Goal: Transaction & Acquisition: Download file/media

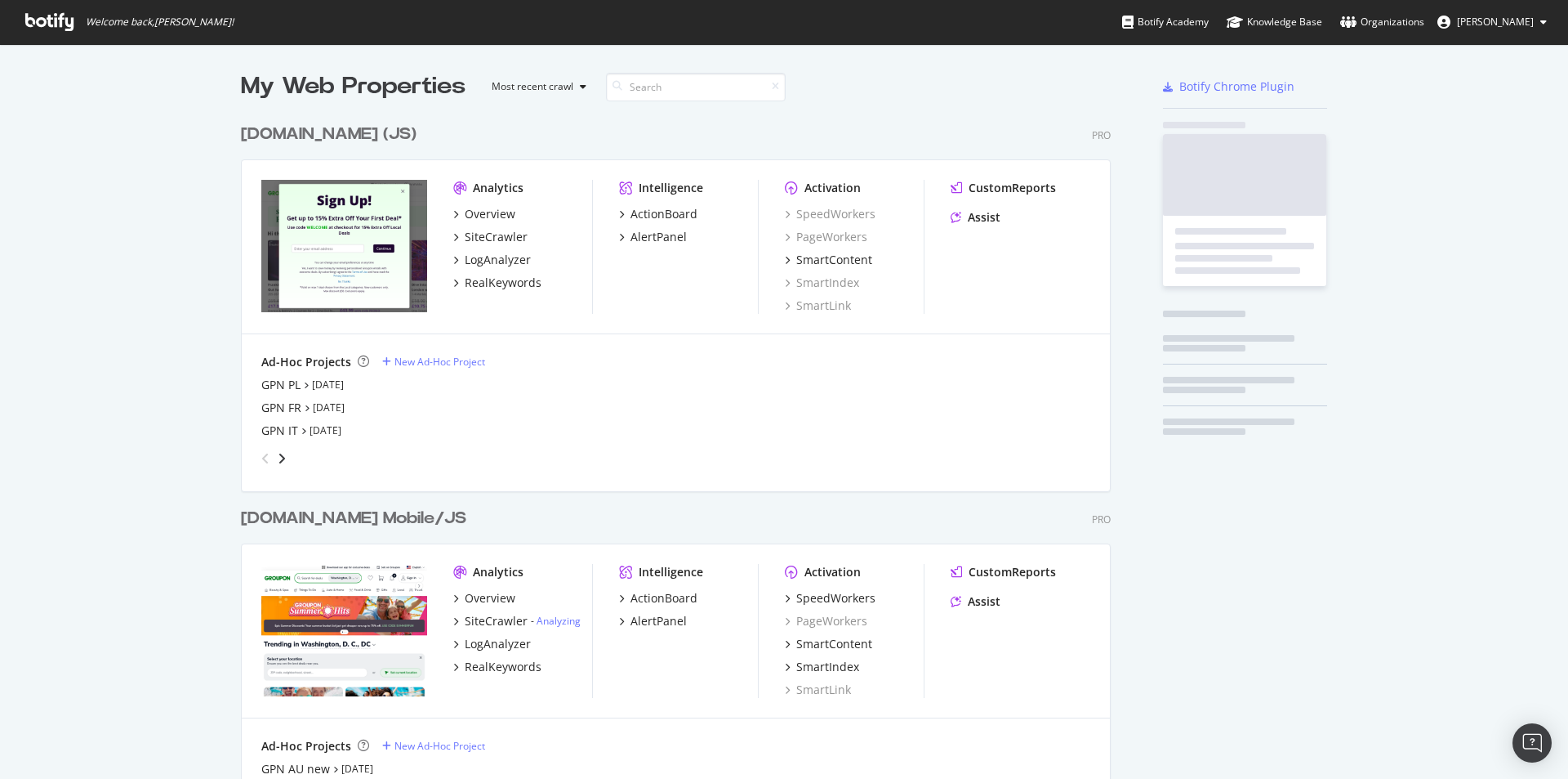
scroll to position [3369, 870]
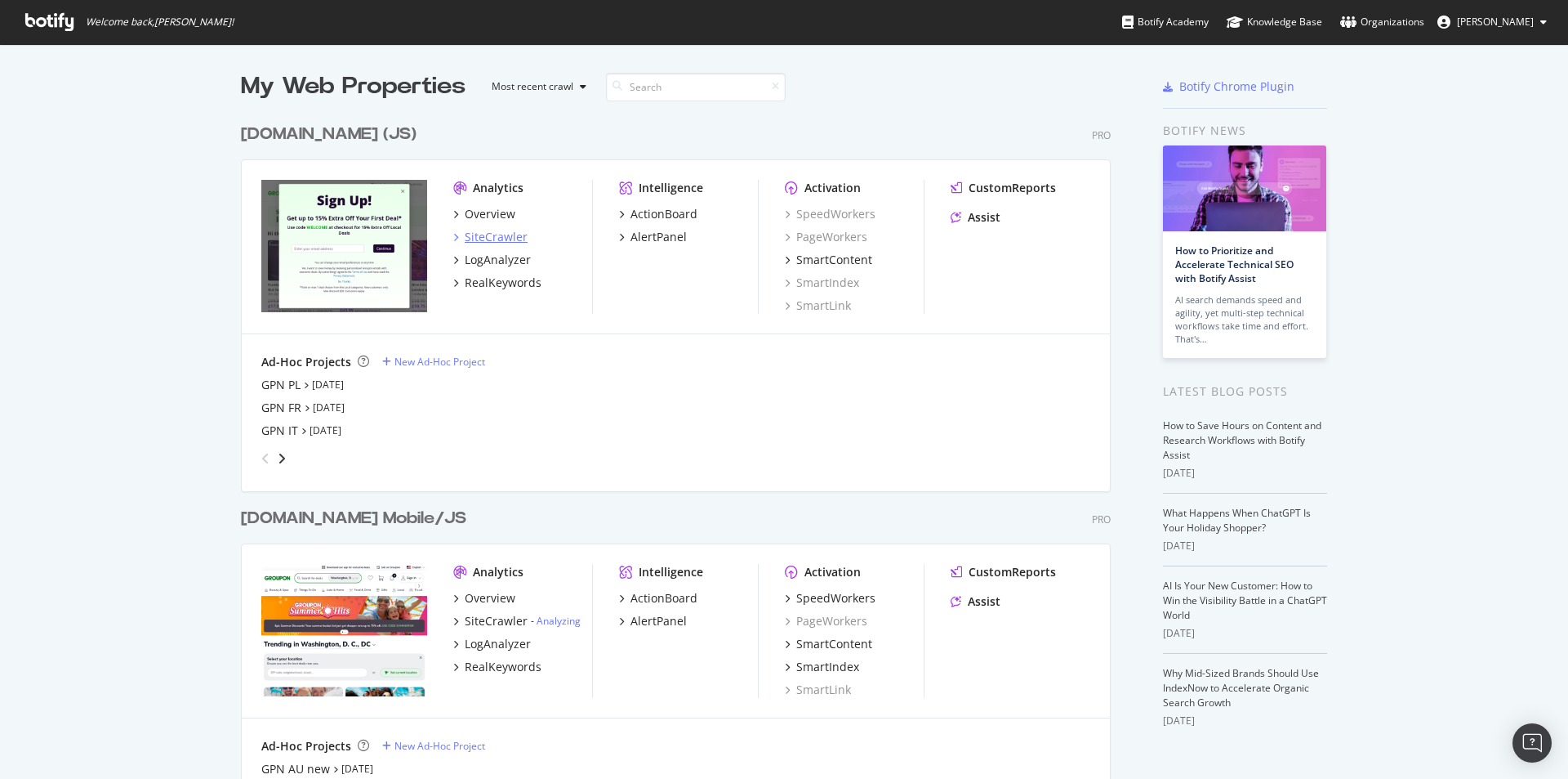
click at [473, 237] on div "SiteCrawler" at bounding box center [496, 237] width 63 height 17
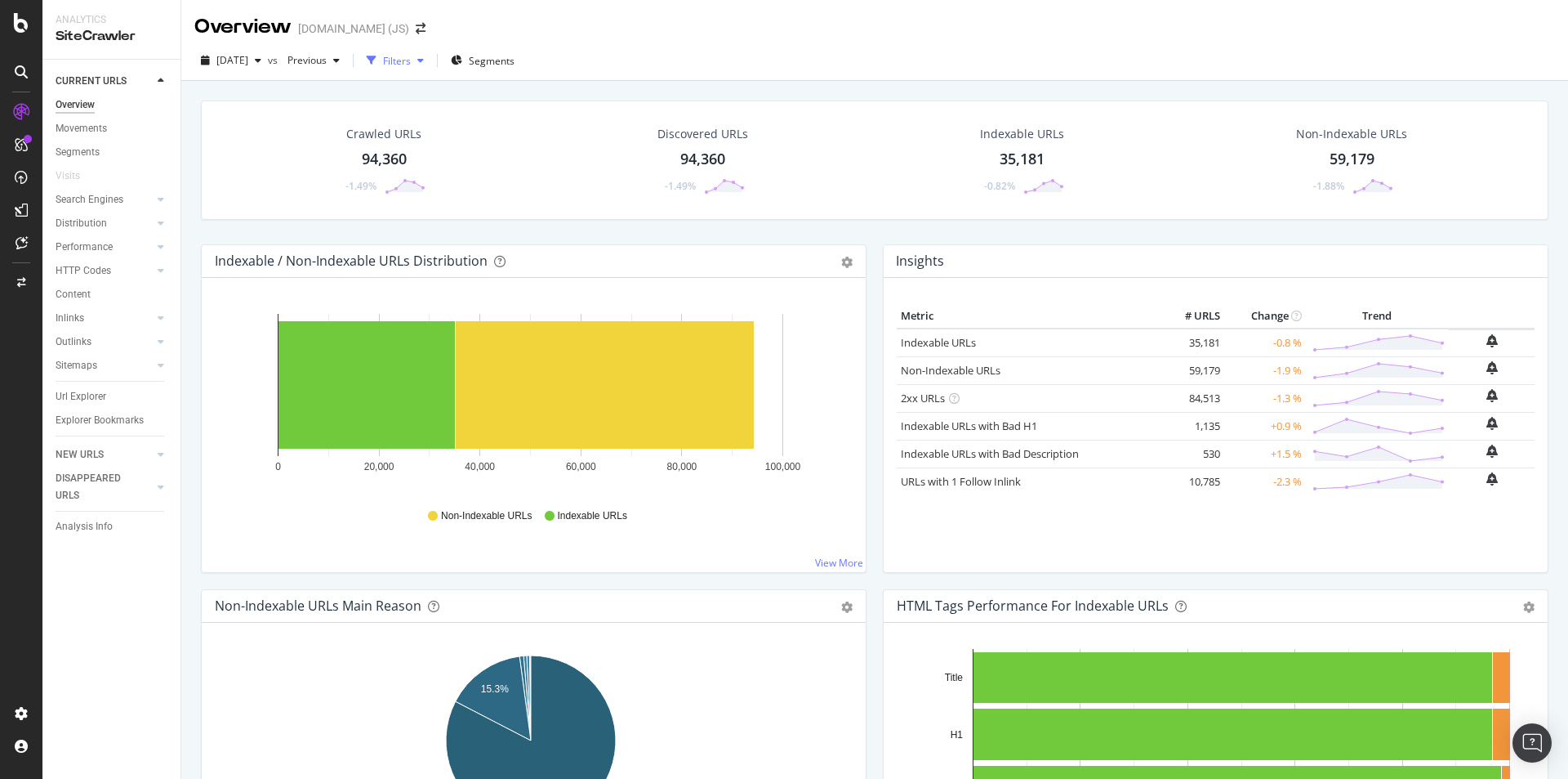
click at [410, 63] on div "Filters" at bounding box center [397, 61] width 27 height 14
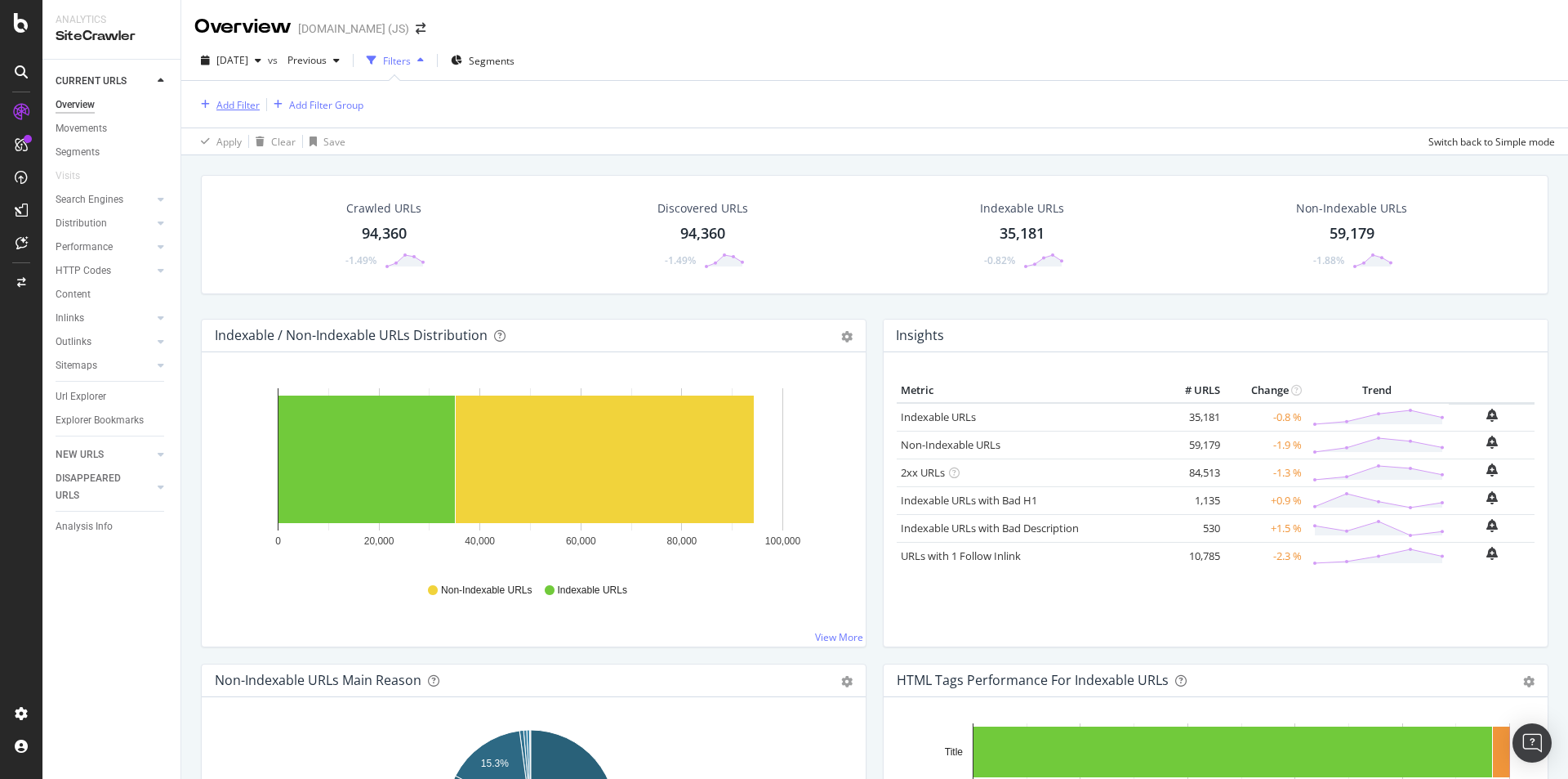
click at [232, 104] on div "Add Filter" at bounding box center [238, 105] width 43 height 14
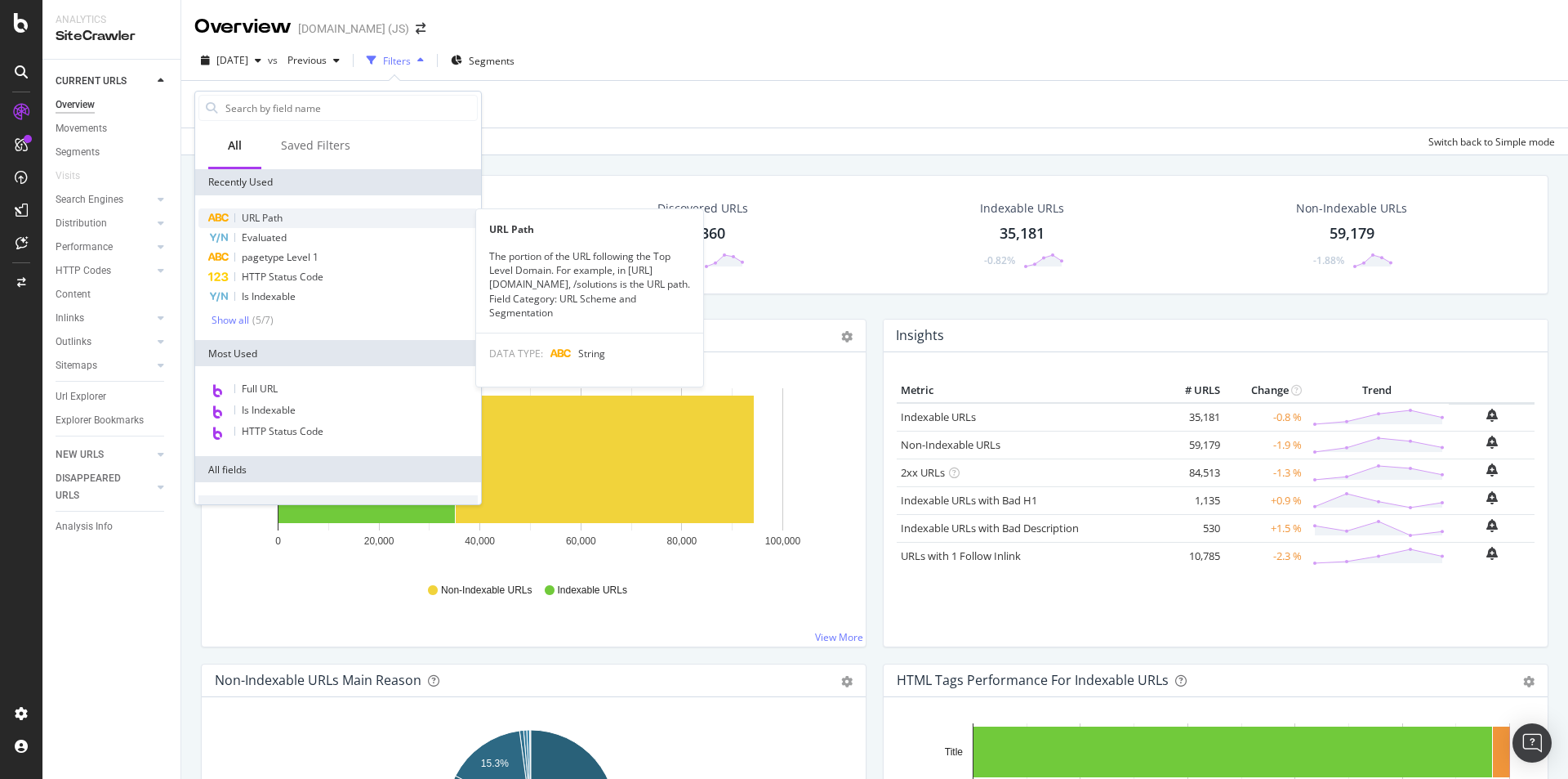
click at [269, 219] on span "URL Path" at bounding box center [262, 218] width 41 height 14
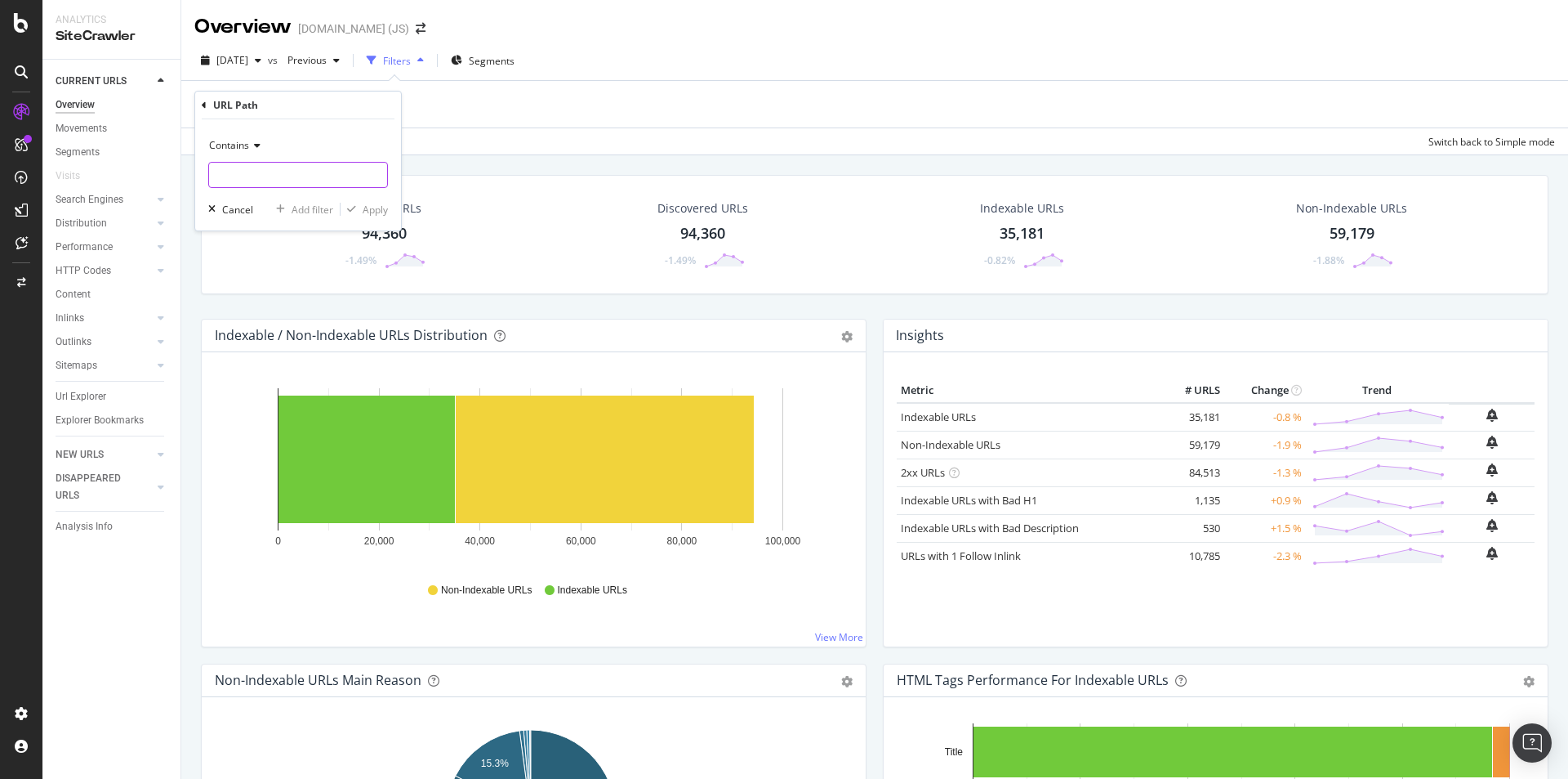
click at [269, 179] on input "text" at bounding box center [298, 175] width 178 height 26
paste input "[URL][DOMAIN_NAME]"
click at [285, 174] on input "text" at bounding box center [298, 175] width 178 height 26
type input "[URL][DOMAIN_NAME]"
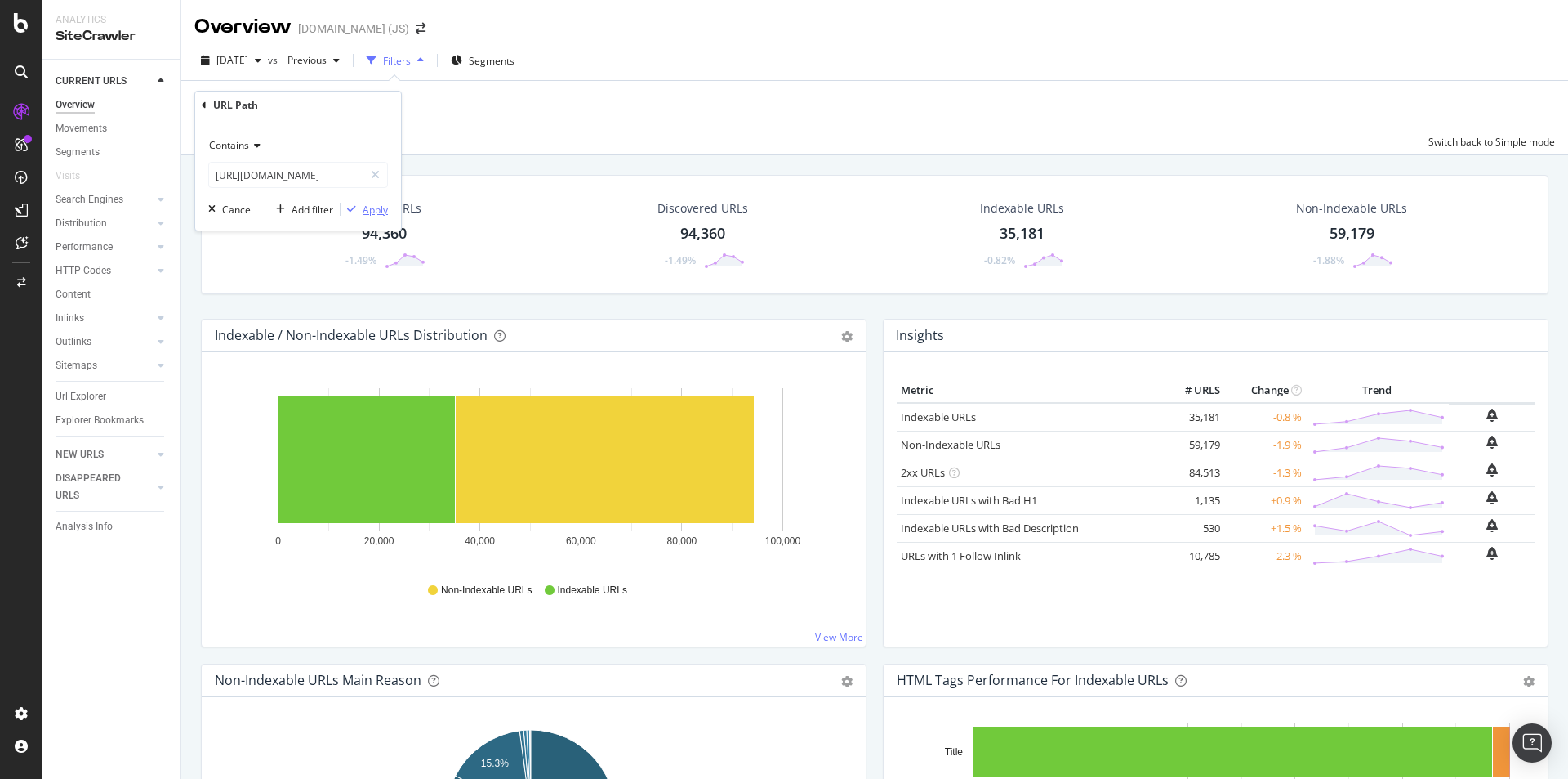
click at [371, 209] on div "Apply" at bounding box center [375, 209] width 25 height 14
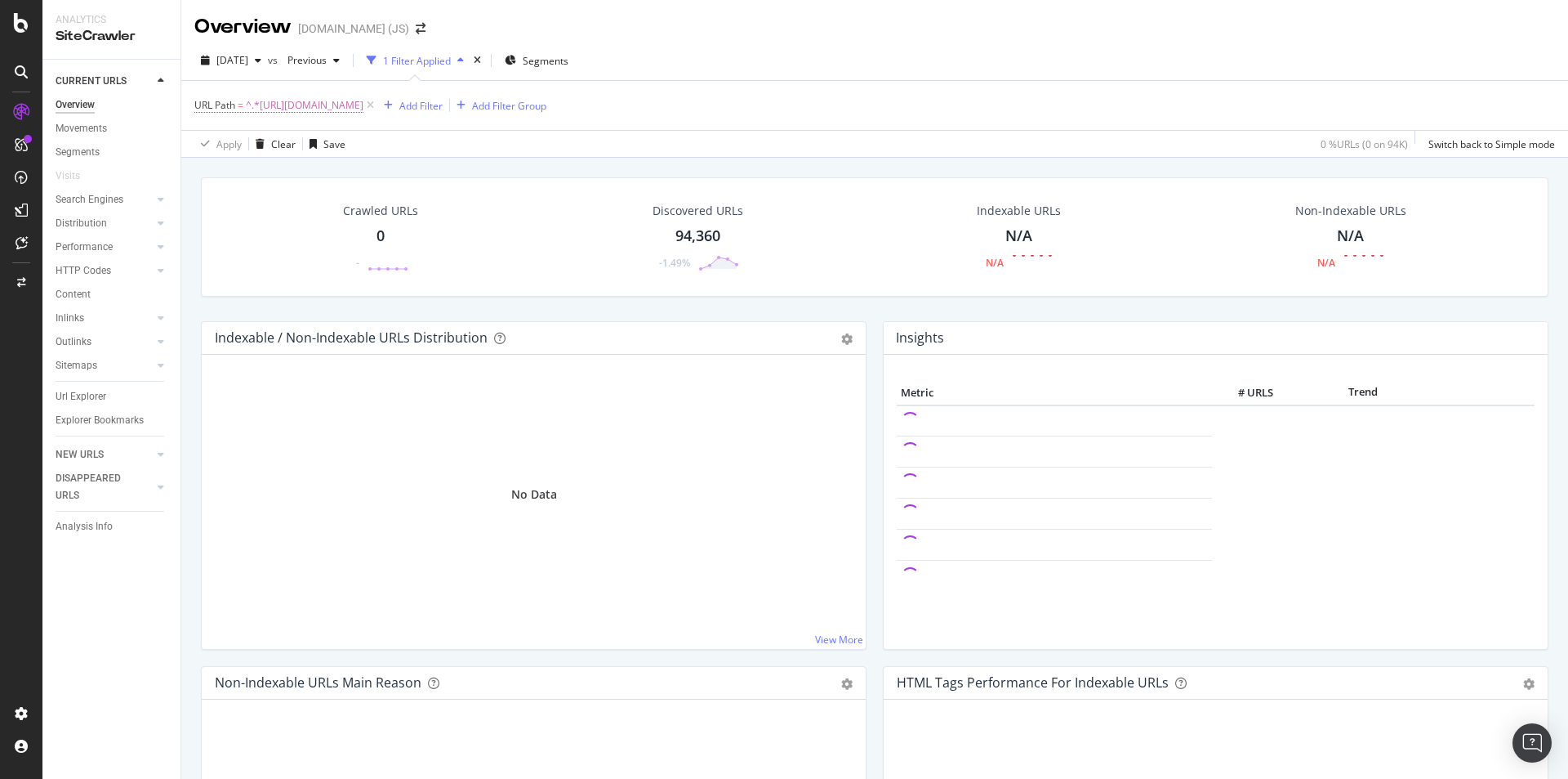
click at [363, 108] on span "^.*[URL][DOMAIN_NAME]" at bounding box center [305, 105] width 117 height 22
click at [263, 179] on input "[URL][DOMAIN_NAME]" at bounding box center [286, 173] width 154 height 26
drag, startPoint x: 274, startPoint y: 177, endPoint x: 199, endPoint y: 176, distance: 75.0
click at [199, 176] on div "Contains [URL][DOMAIN_NAME] Cancel Add filter Apply" at bounding box center [298, 173] width 206 height 111
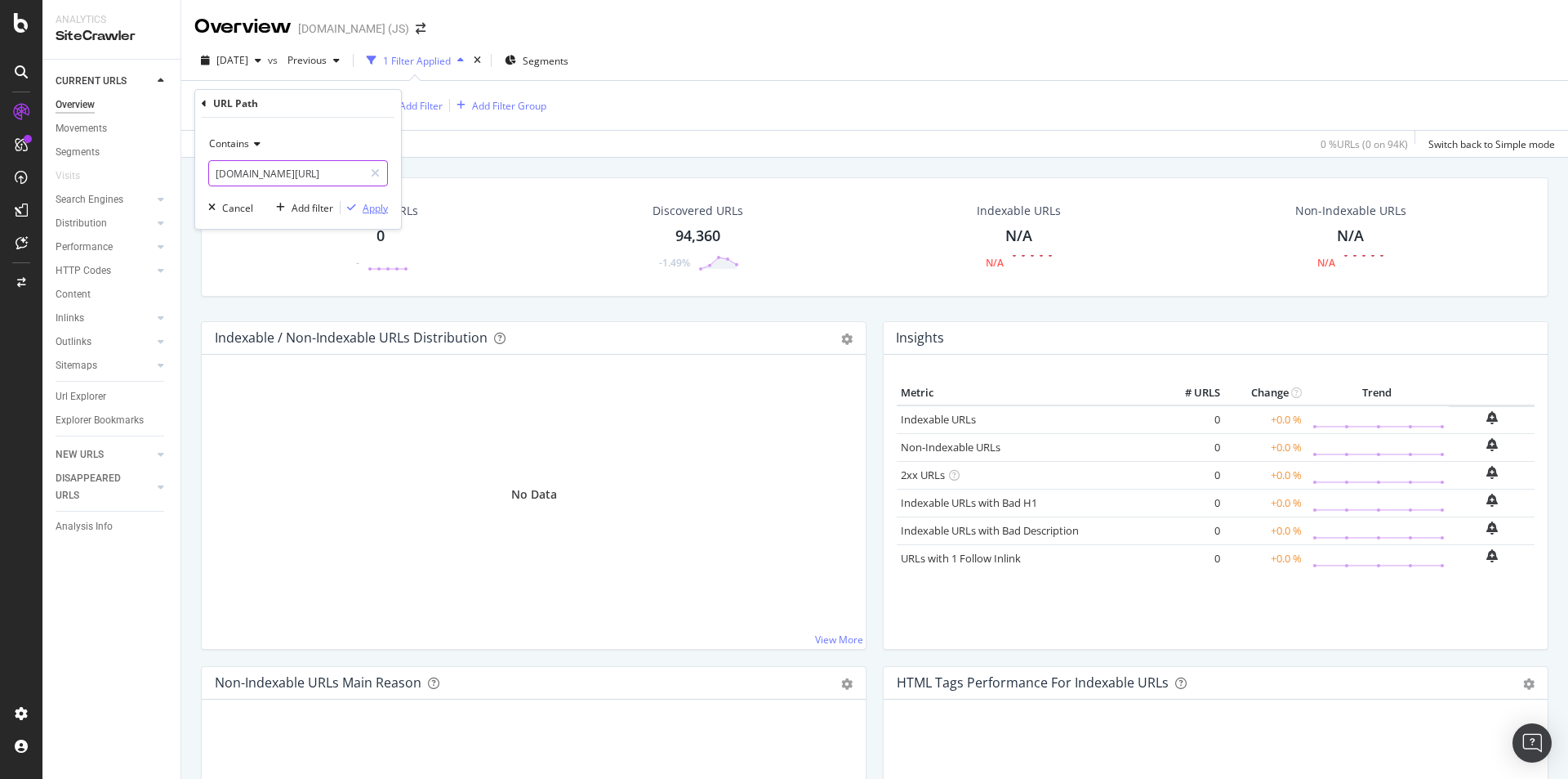
type input "[DOMAIN_NAME][URL]"
click at [373, 212] on div "Apply" at bounding box center [375, 208] width 25 height 14
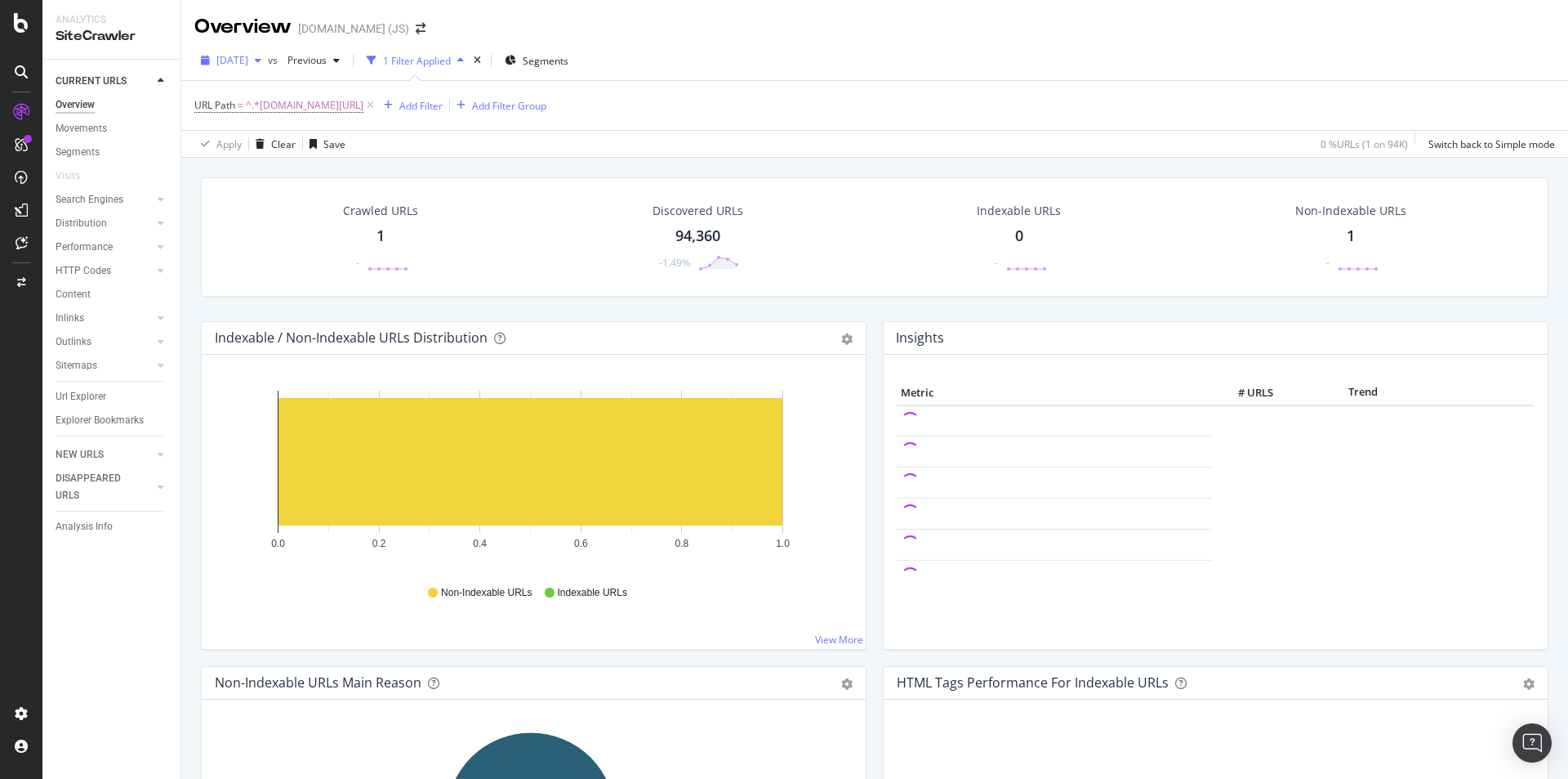
click at [248, 63] on span "[DATE]" at bounding box center [233, 60] width 32 height 14
click at [738, 13] on div "Overview [DOMAIN_NAME] (JS)" at bounding box center [874, 21] width 1386 height 41
click at [262, 103] on span "^.*[DOMAIN_NAME][URL]" at bounding box center [305, 105] width 117 height 22
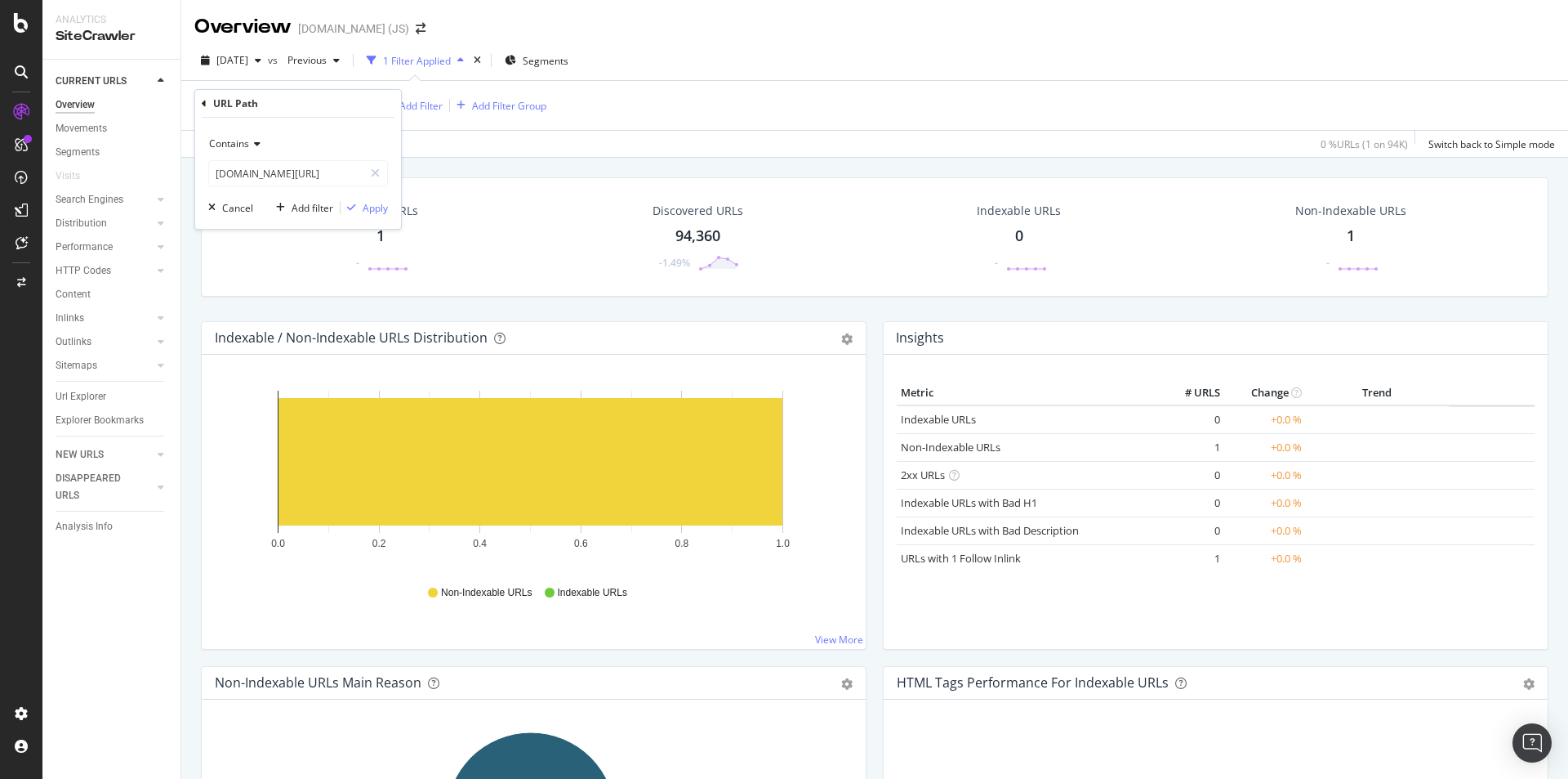
click at [245, 141] on span "Contains" at bounding box center [229, 144] width 40 height 14
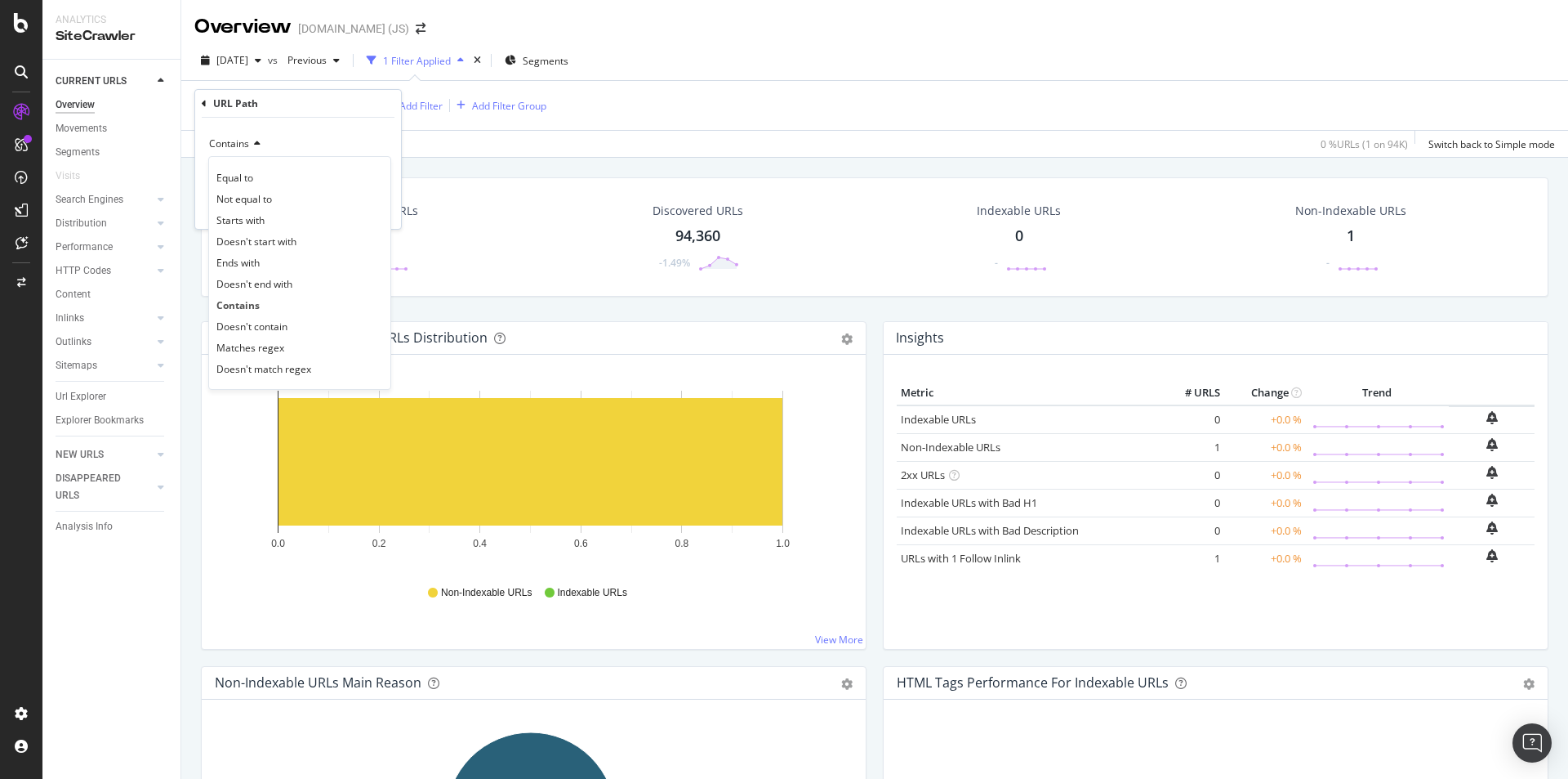
click at [245, 141] on span "Contains" at bounding box center [229, 144] width 40 height 14
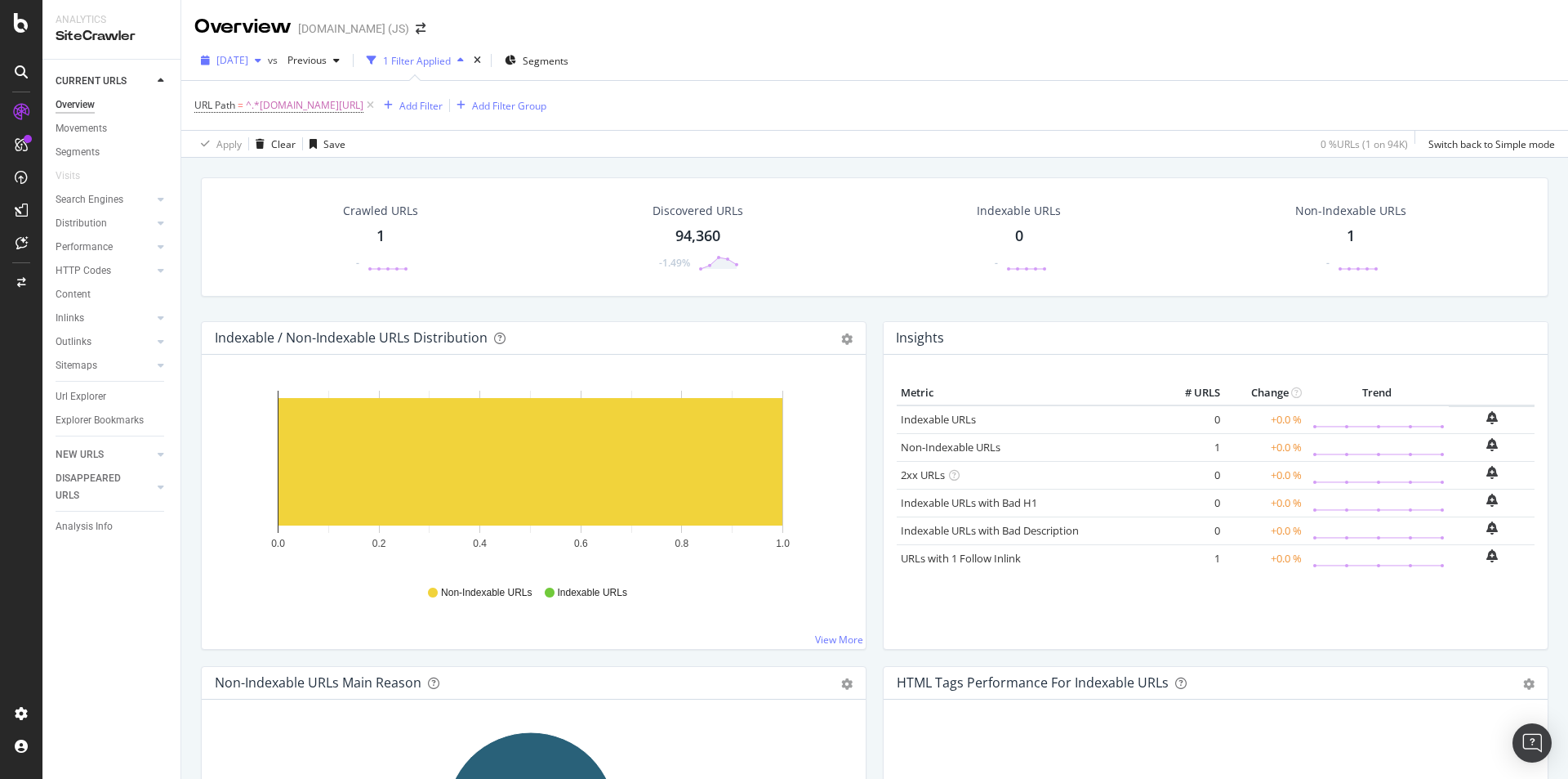
click at [248, 58] on span "[DATE]" at bounding box center [233, 60] width 32 height 14
click at [265, 148] on div "[DATE]" at bounding box center [260, 149] width 85 height 15
click at [341, 107] on span "^.*[DOMAIN_NAME][URL]" at bounding box center [305, 105] width 117 height 22
click at [216, 209] on div "button" at bounding box center [211, 207] width 21 height 10
click at [568, 63] on span "Segments" at bounding box center [545, 61] width 46 height 14
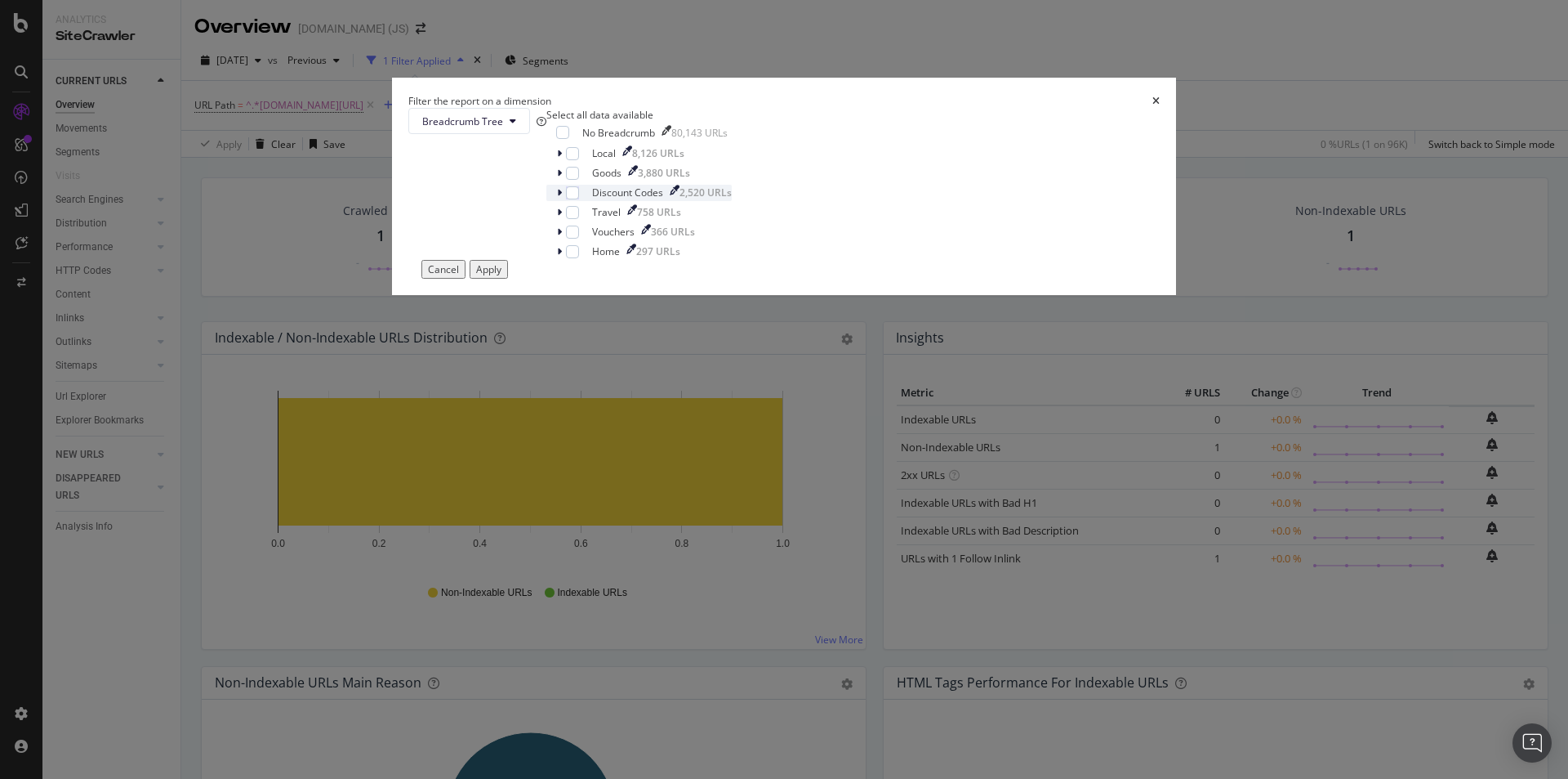
click at [562, 197] on icon "modal" at bounding box center [559, 193] width 5 height 10
click at [579, 199] on div "modal" at bounding box center [572, 193] width 13 height 13
click at [508, 281] on button "Apply" at bounding box center [488, 272] width 38 height 19
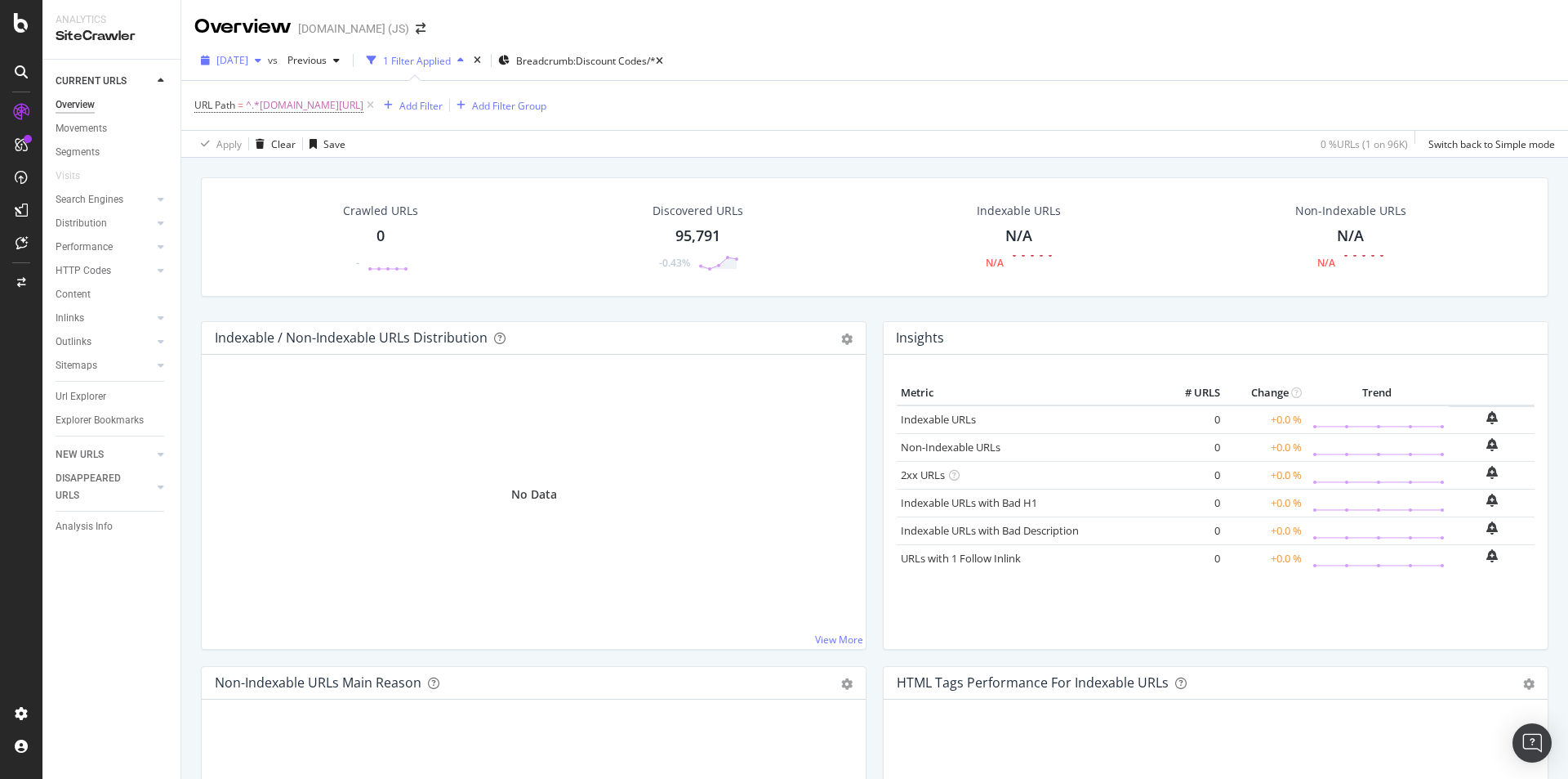
click at [248, 58] on span "[DATE]" at bounding box center [233, 60] width 32 height 14
click at [272, 112] on div "[DATE]" at bounding box center [260, 119] width 85 height 15
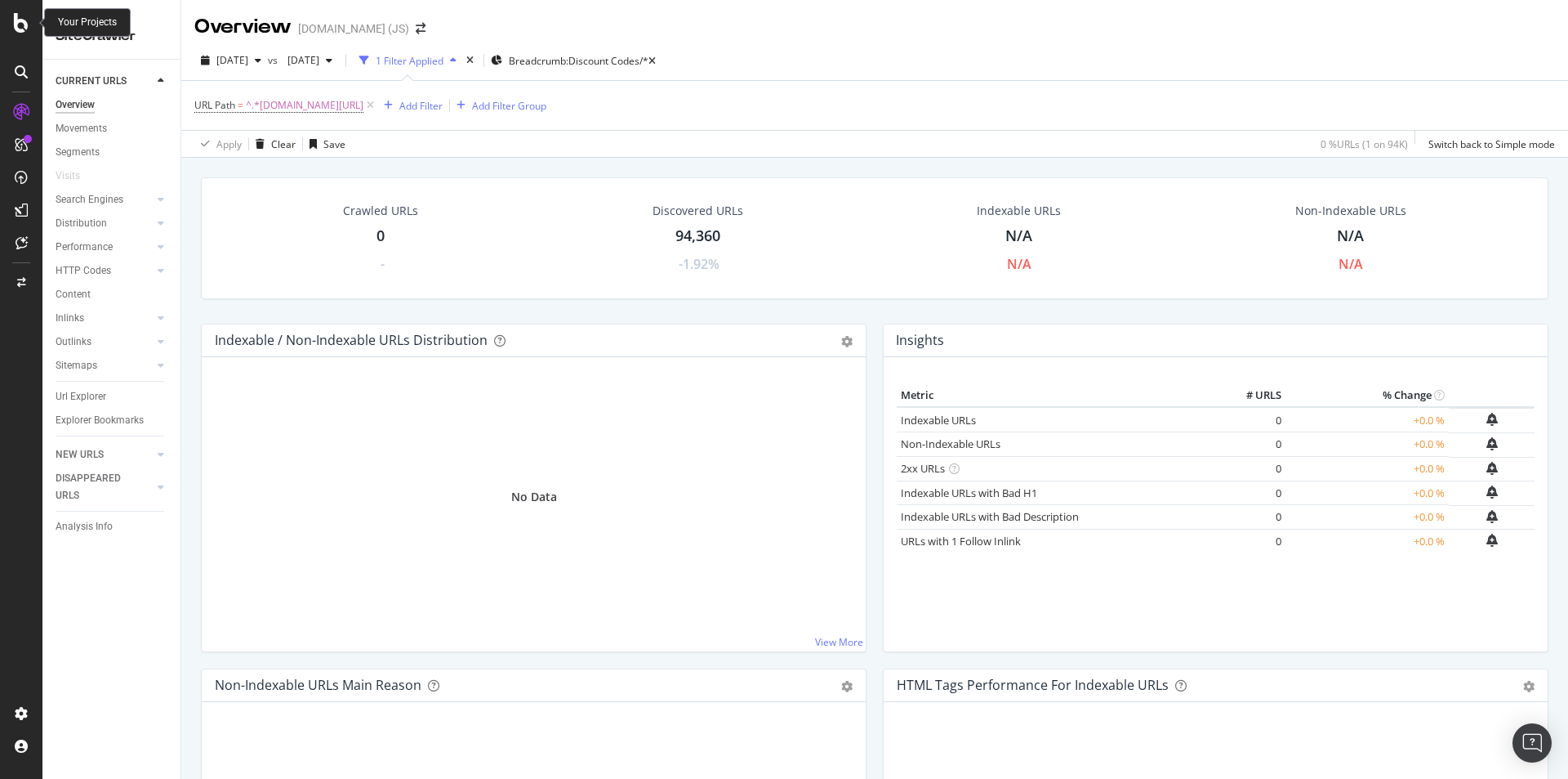
click at [15, 29] on icon at bounding box center [21, 22] width 15 height 20
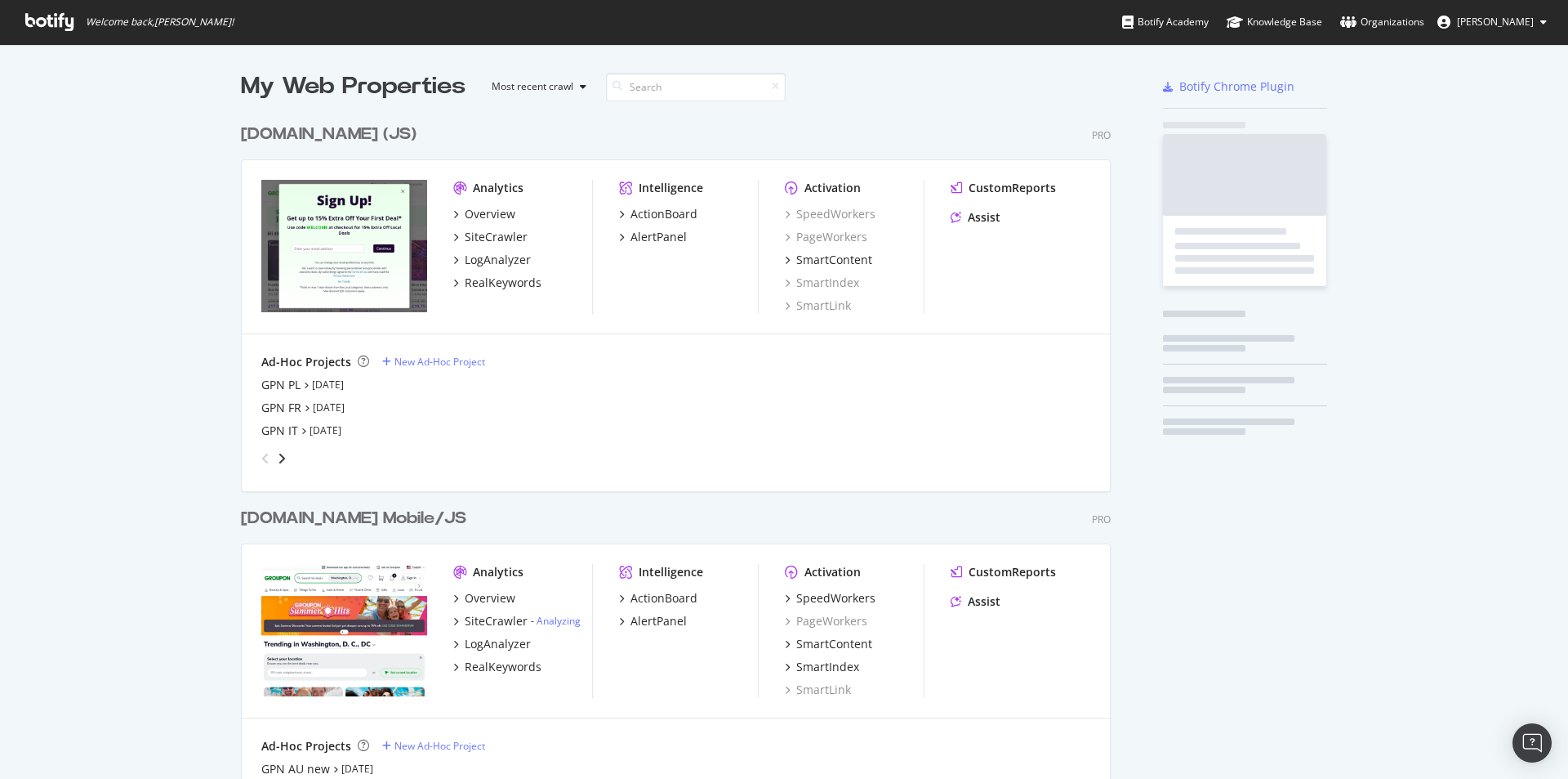
scroll to position [766, 1544]
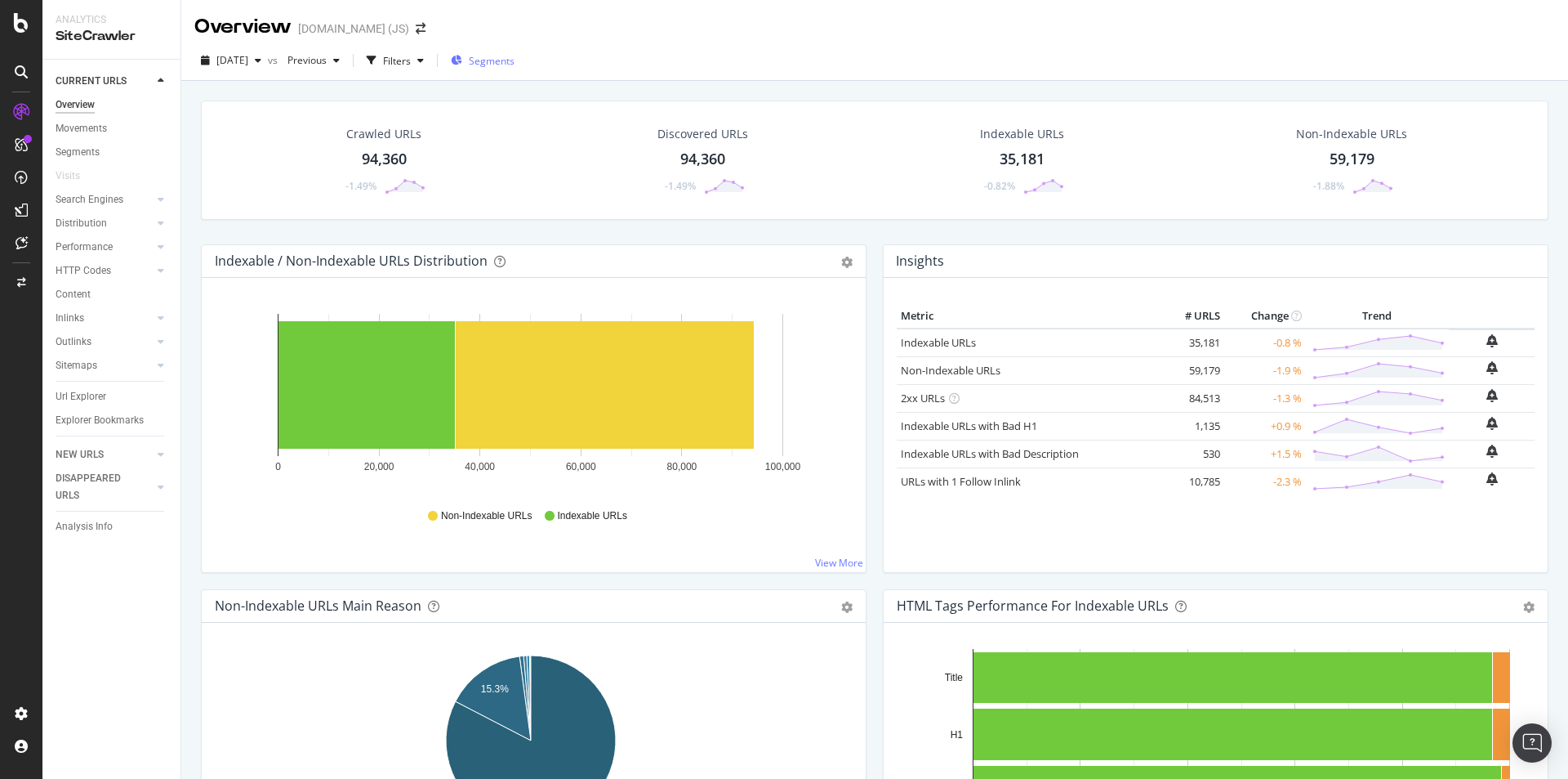
click at [515, 58] on span "Segments" at bounding box center [491, 61] width 46 height 14
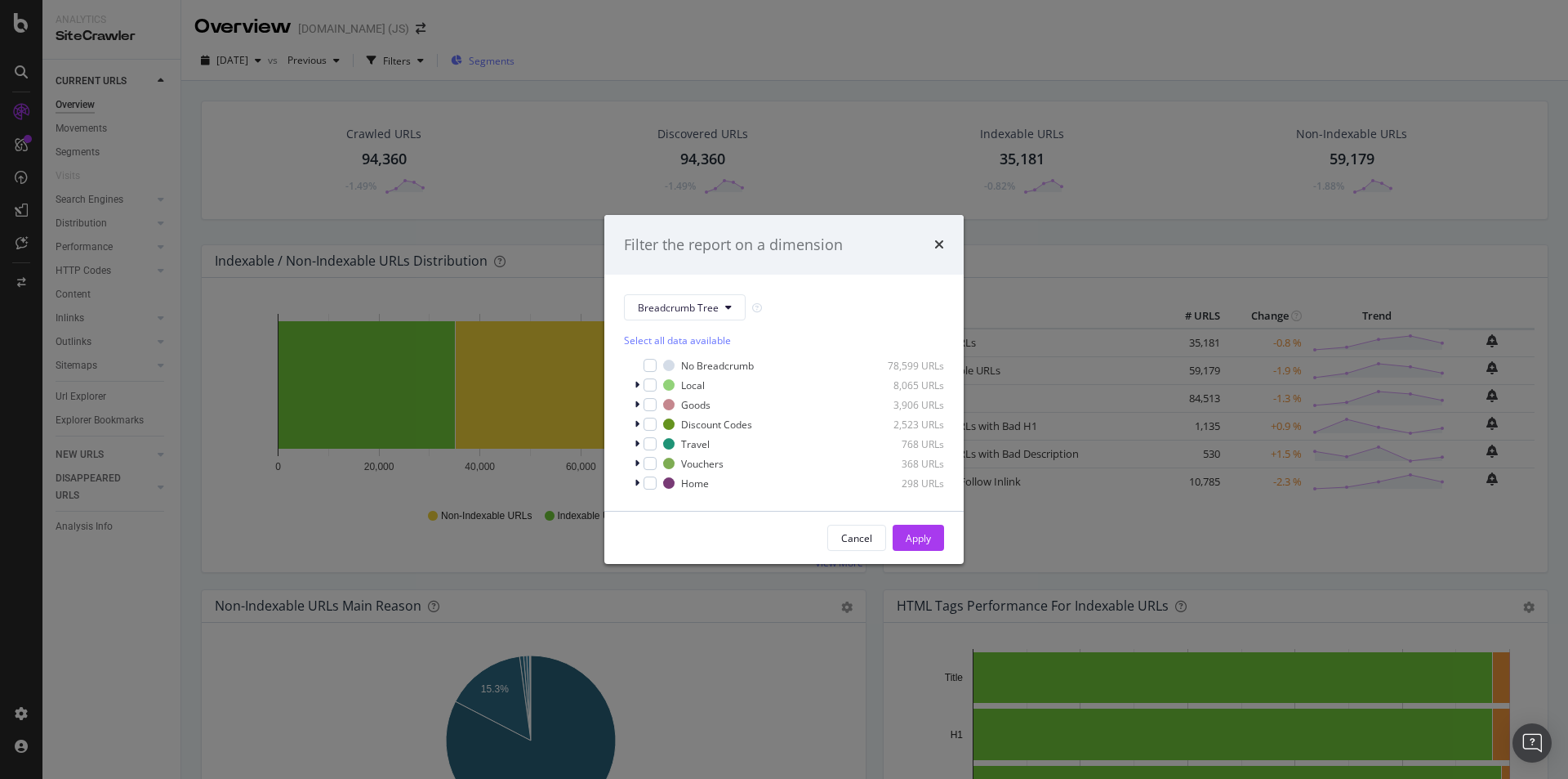
click at [532, 58] on div "Filter the report on a dimension Breadcrumb Tree Select all data available No B…" at bounding box center [784, 389] width 1568 height 779
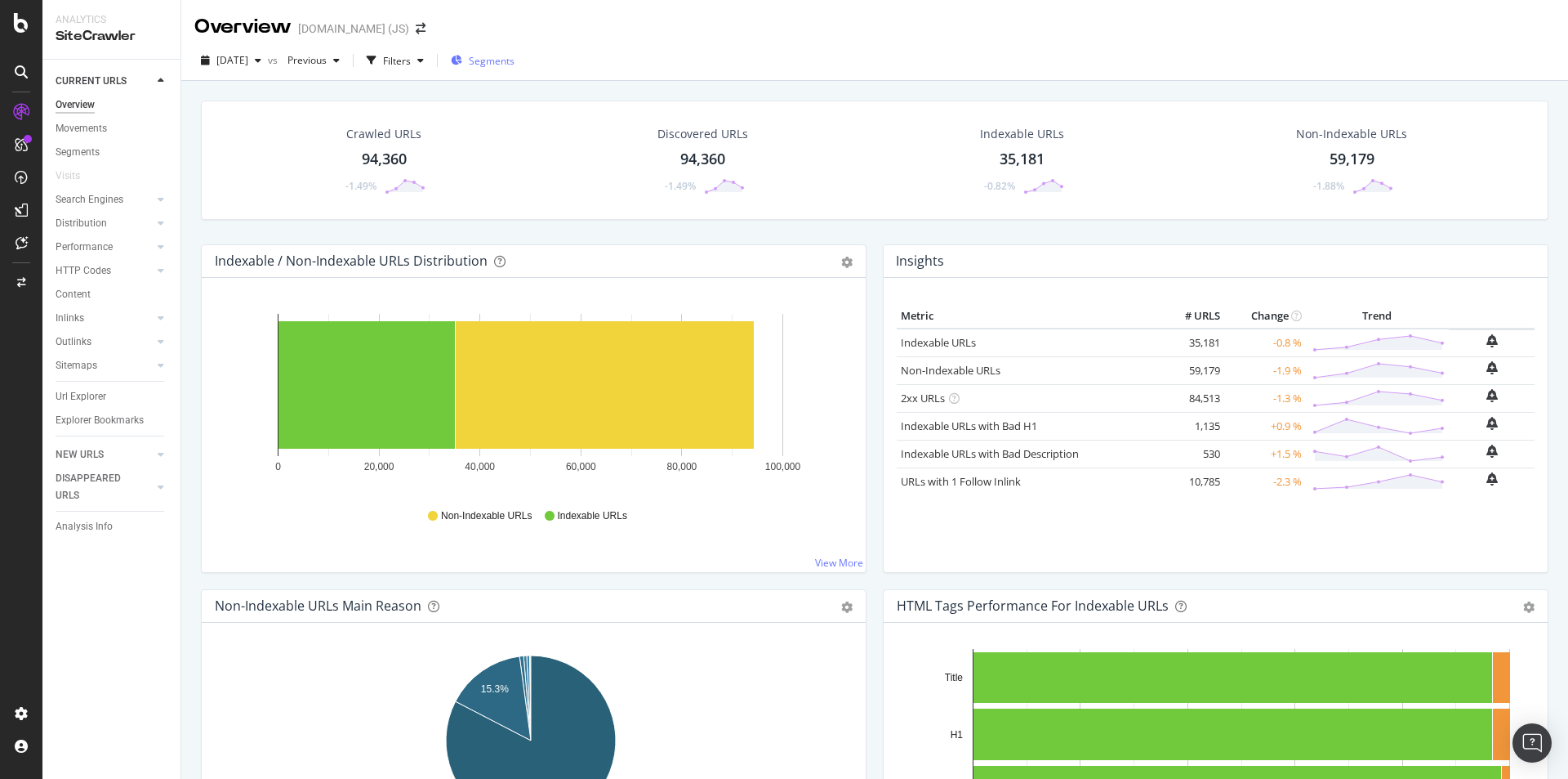
click at [515, 71] on div "Segments" at bounding box center [482, 60] width 64 height 24
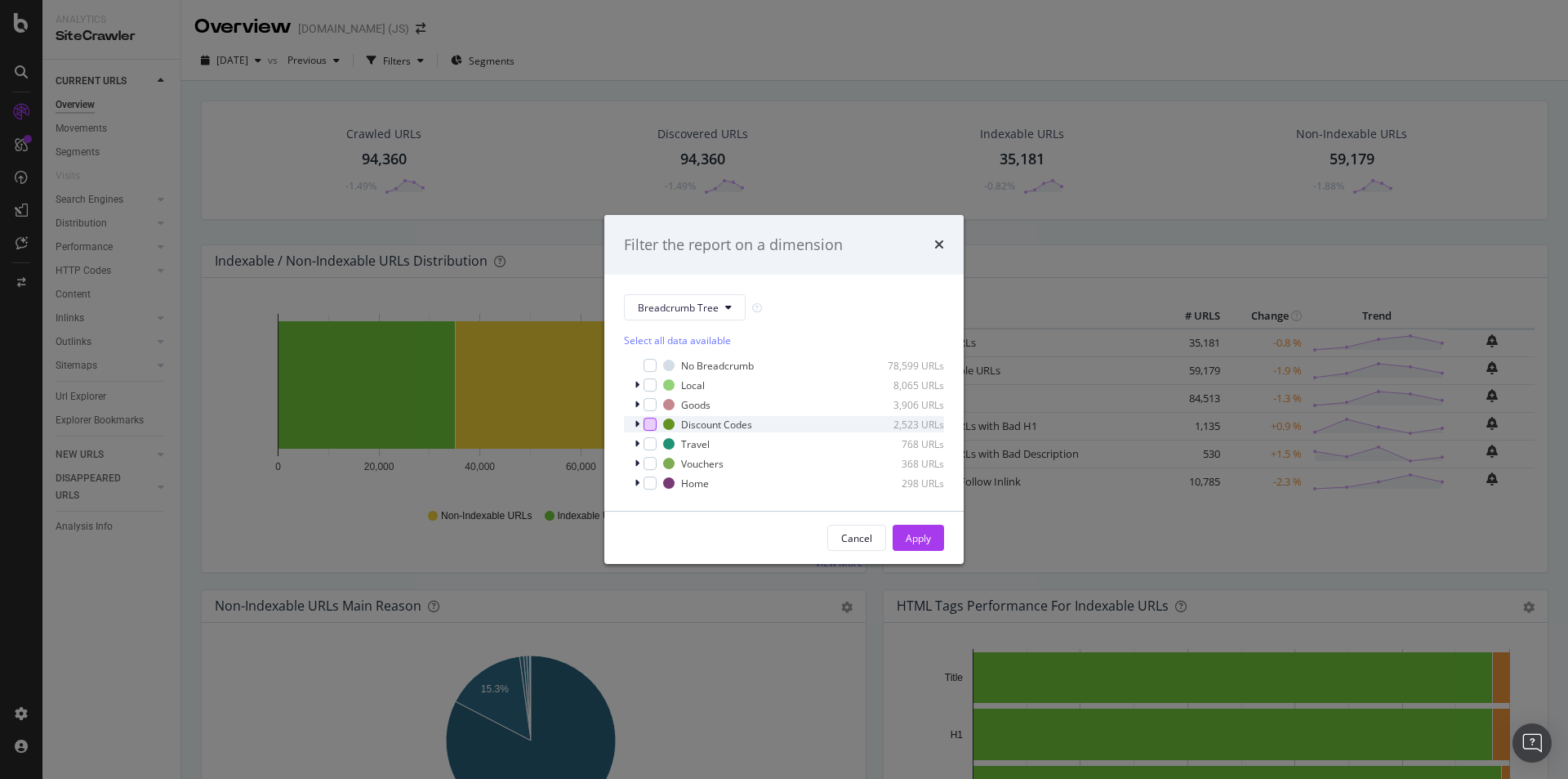
click at [645, 428] on div "modal" at bounding box center [650, 423] width 13 height 13
click at [911, 531] on div "Apply" at bounding box center [918, 538] width 25 height 14
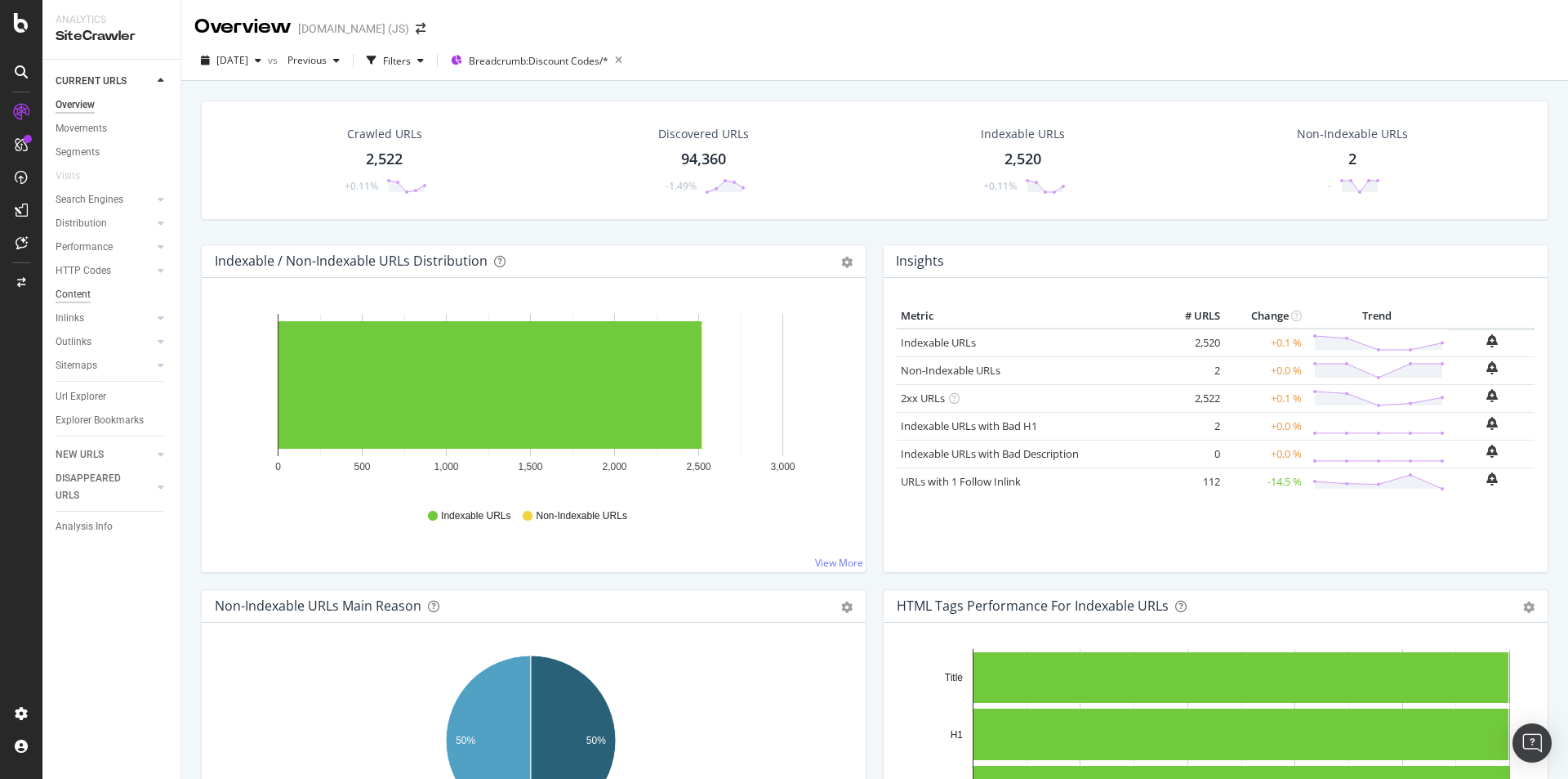
click at [82, 290] on div "Content" at bounding box center [73, 295] width 35 height 18
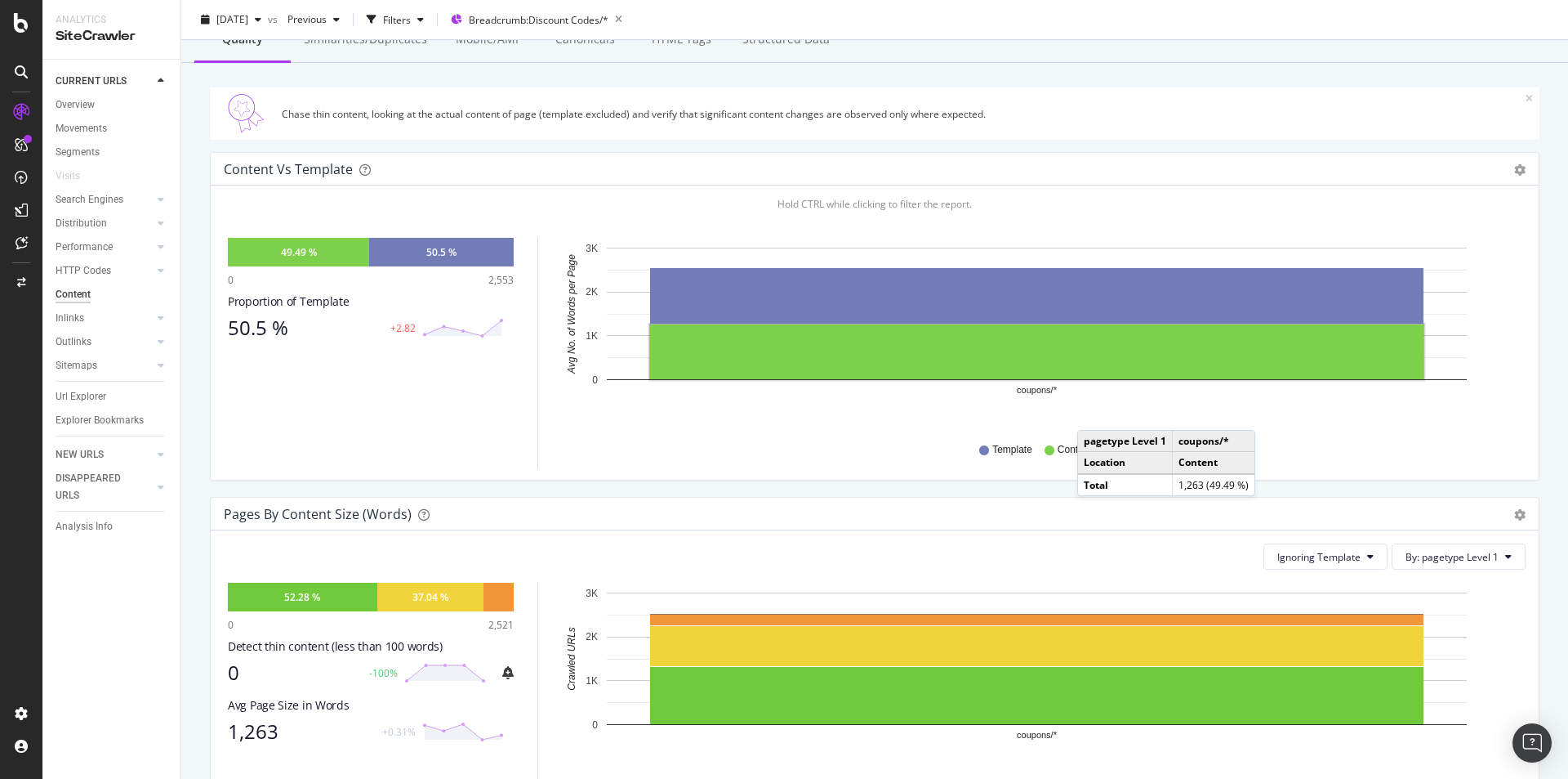
scroll to position [326, 0]
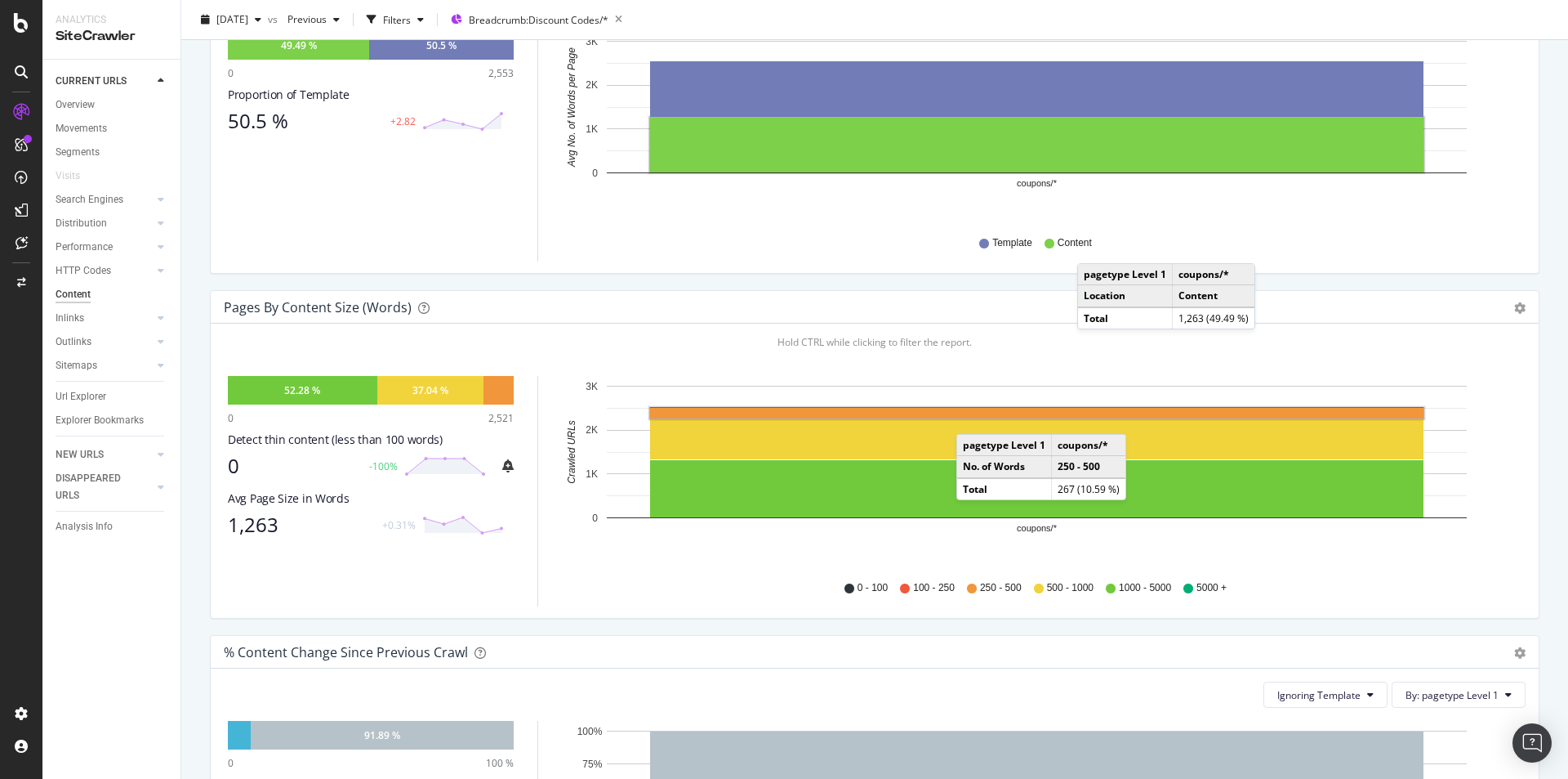
click at [973, 417] on rect "A chart." at bounding box center [1037, 412] width 774 height 11
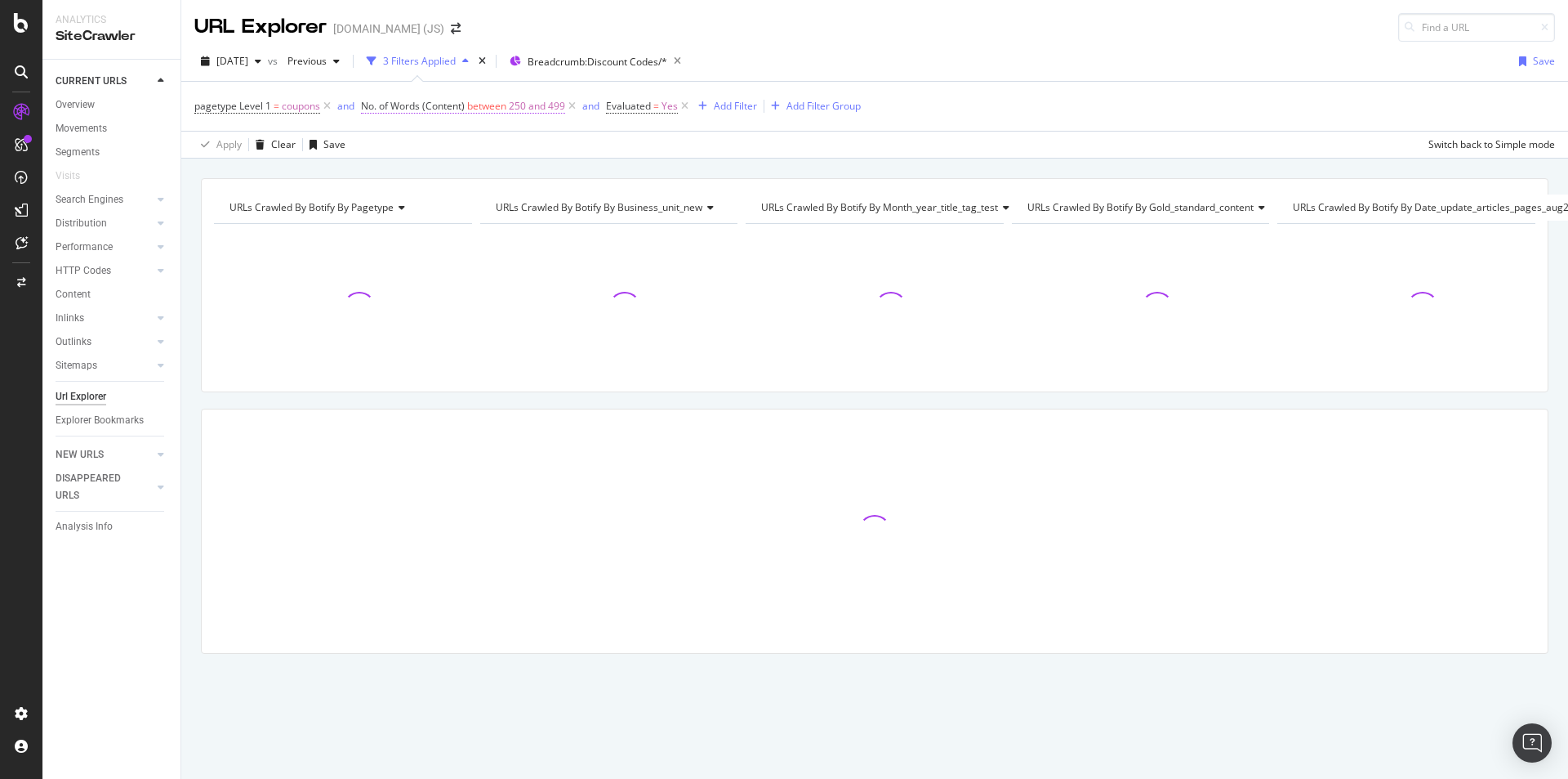
click at [484, 104] on span "between" at bounding box center [487, 106] width 39 height 14
click at [426, 194] on icon at bounding box center [422, 196] width 12 height 10
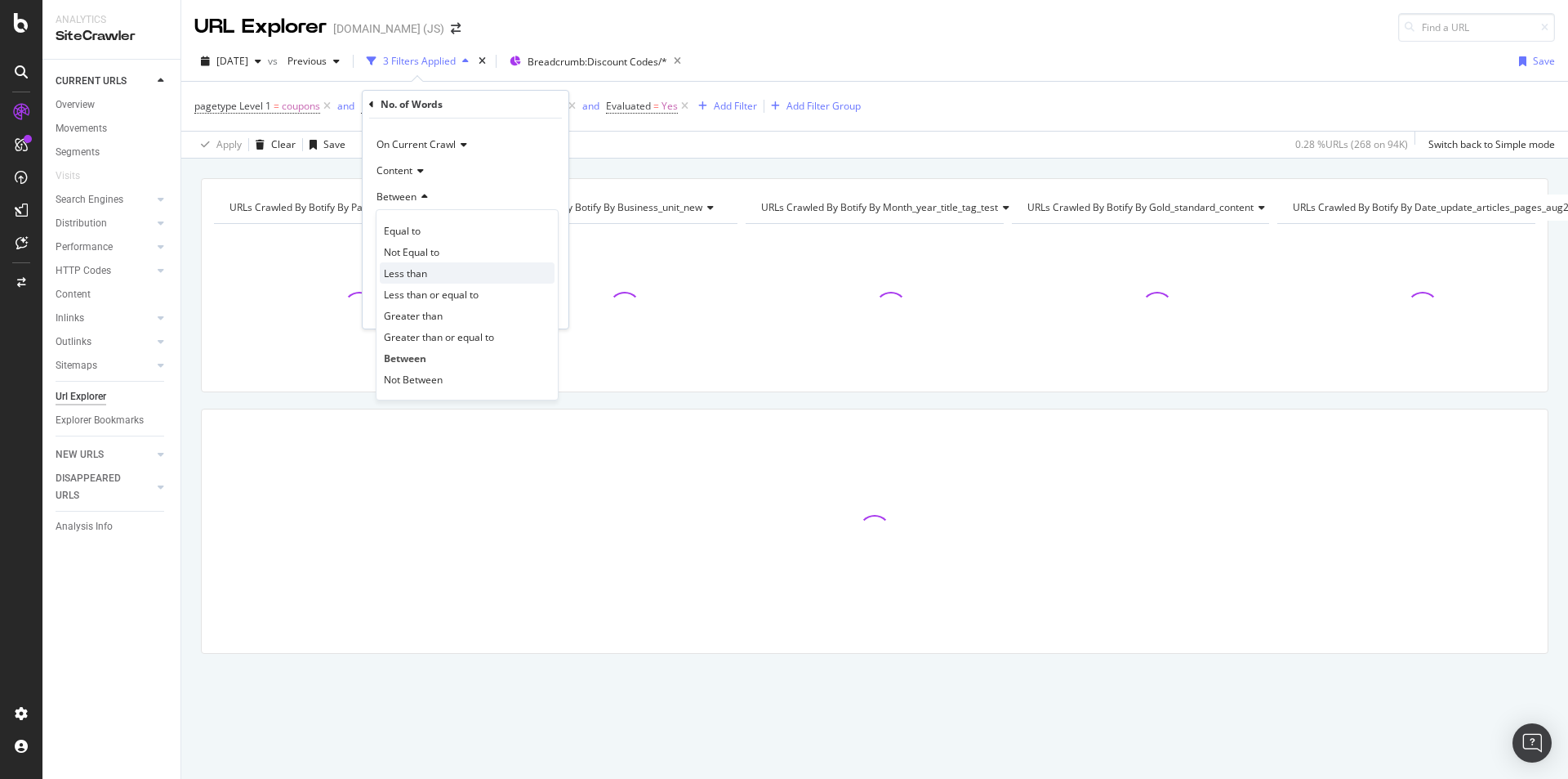
click at [425, 271] on span "Less than" at bounding box center [405, 274] width 43 height 14
click at [422, 225] on input "number" at bounding box center [466, 226] width 180 height 26
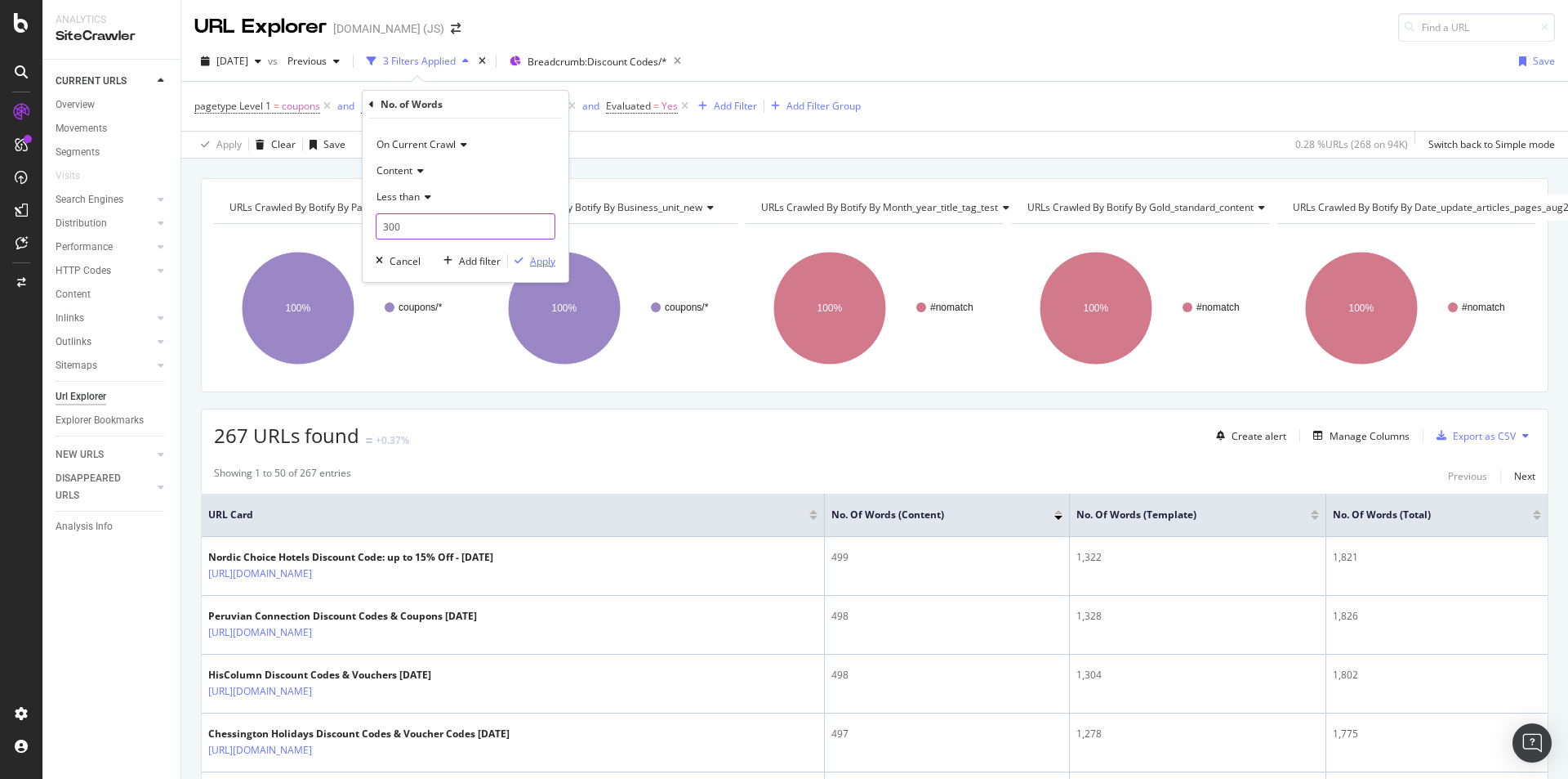
type input "300"
drag, startPoint x: 533, startPoint y: 258, endPoint x: 528, endPoint y: 122, distance: 136.1
click at [534, 258] on div "Apply" at bounding box center [543, 261] width 25 height 14
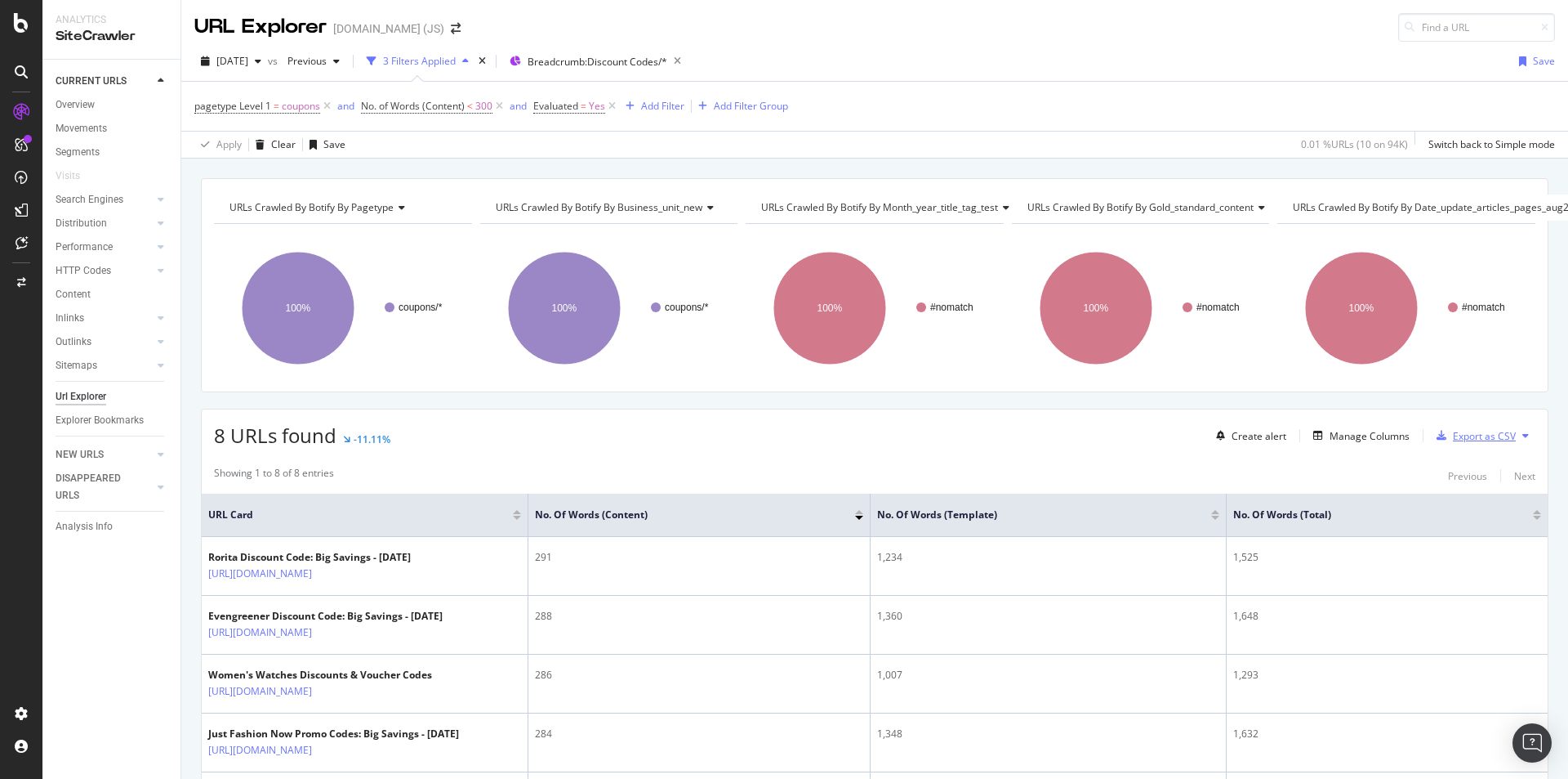
click at [1457, 444] on div "Export as CSV" at bounding box center [1473, 435] width 86 height 24
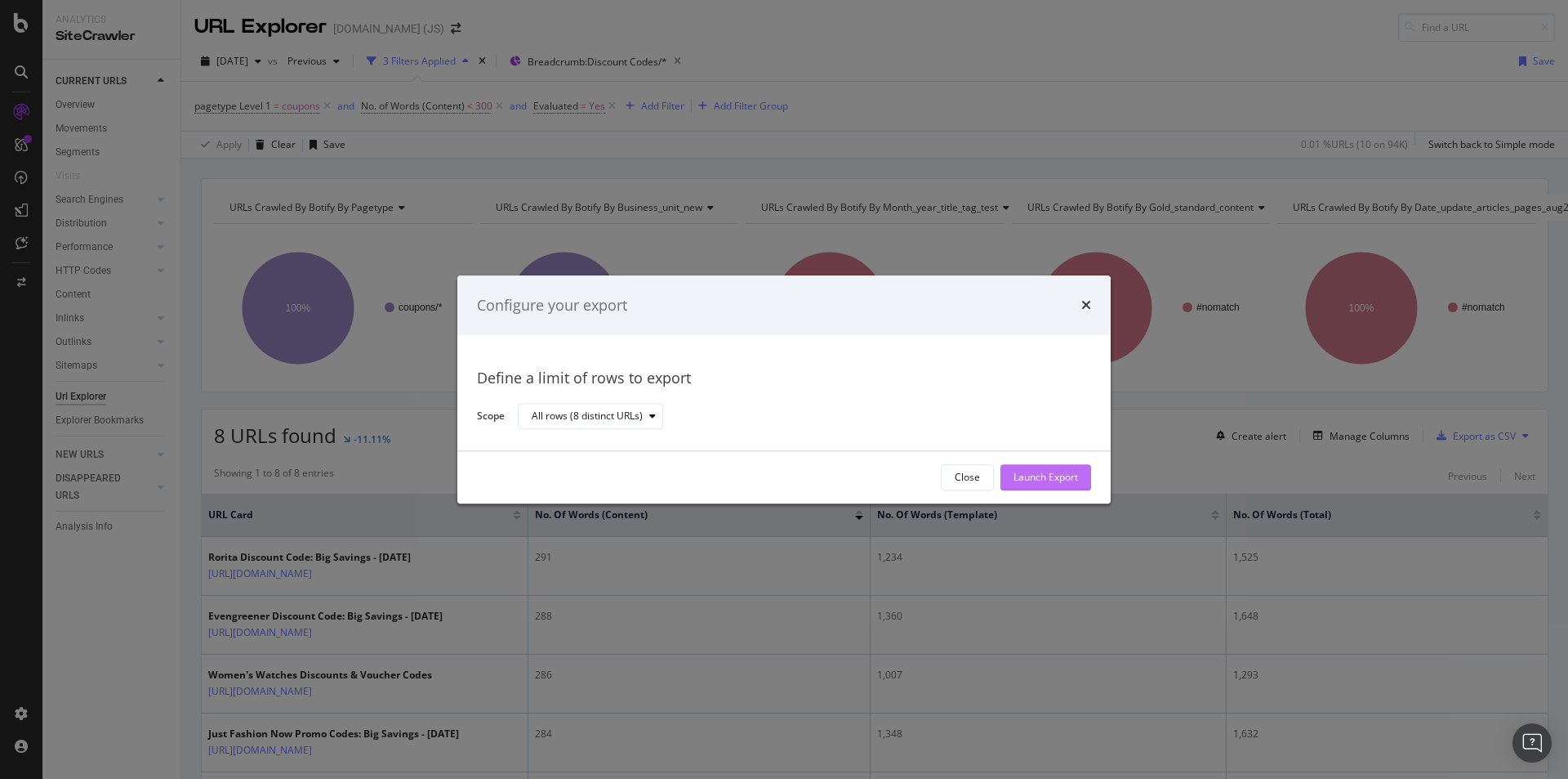
click at [1044, 474] on div "Launch Export" at bounding box center [1045, 477] width 64 height 14
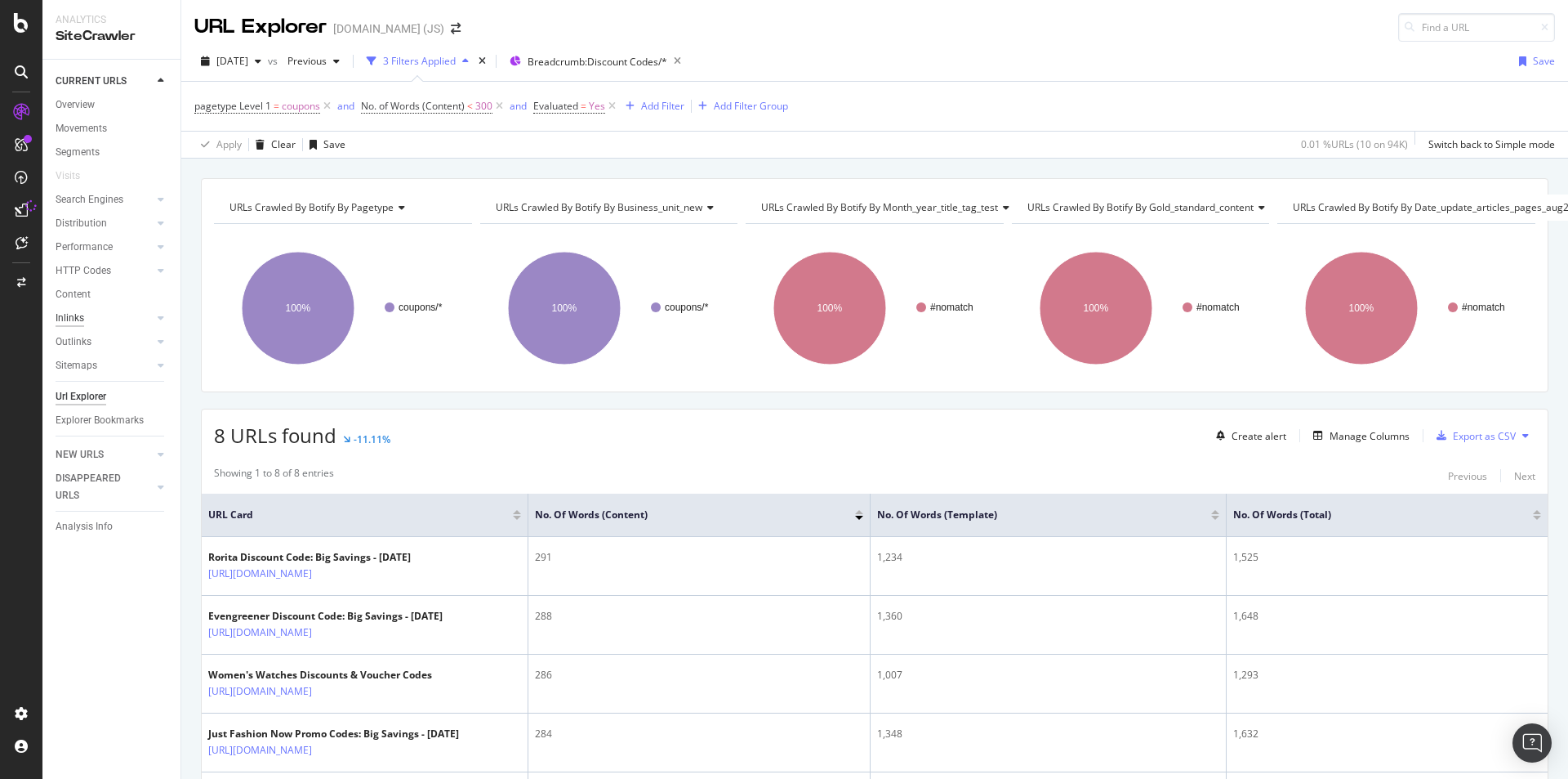
click at [78, 311] on div "Inlinks" at bounding box center [69, 319] width 28 height 18
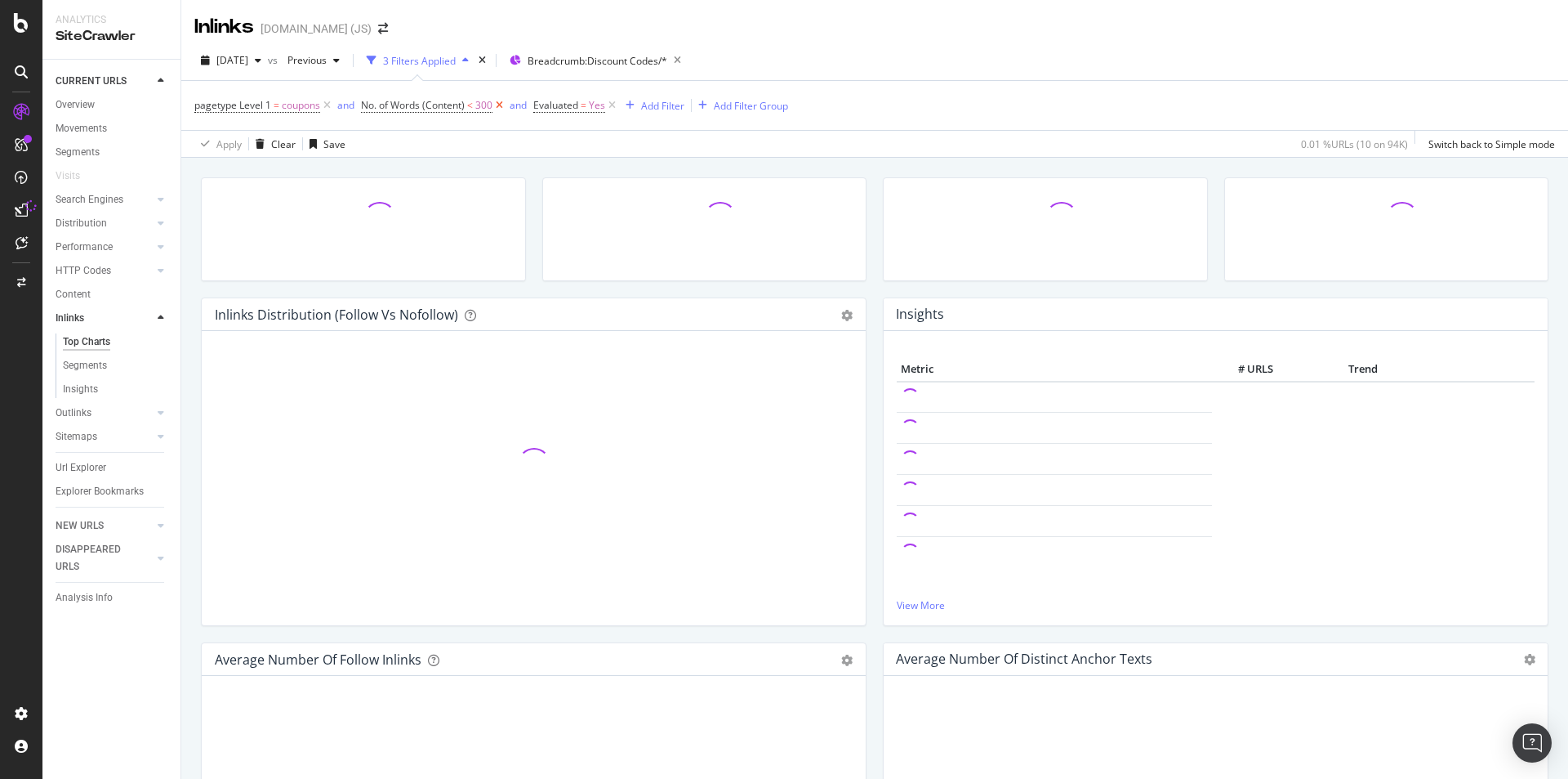
click at [496, 108] on icon at bounding box center [499, 105] width 14 height 17
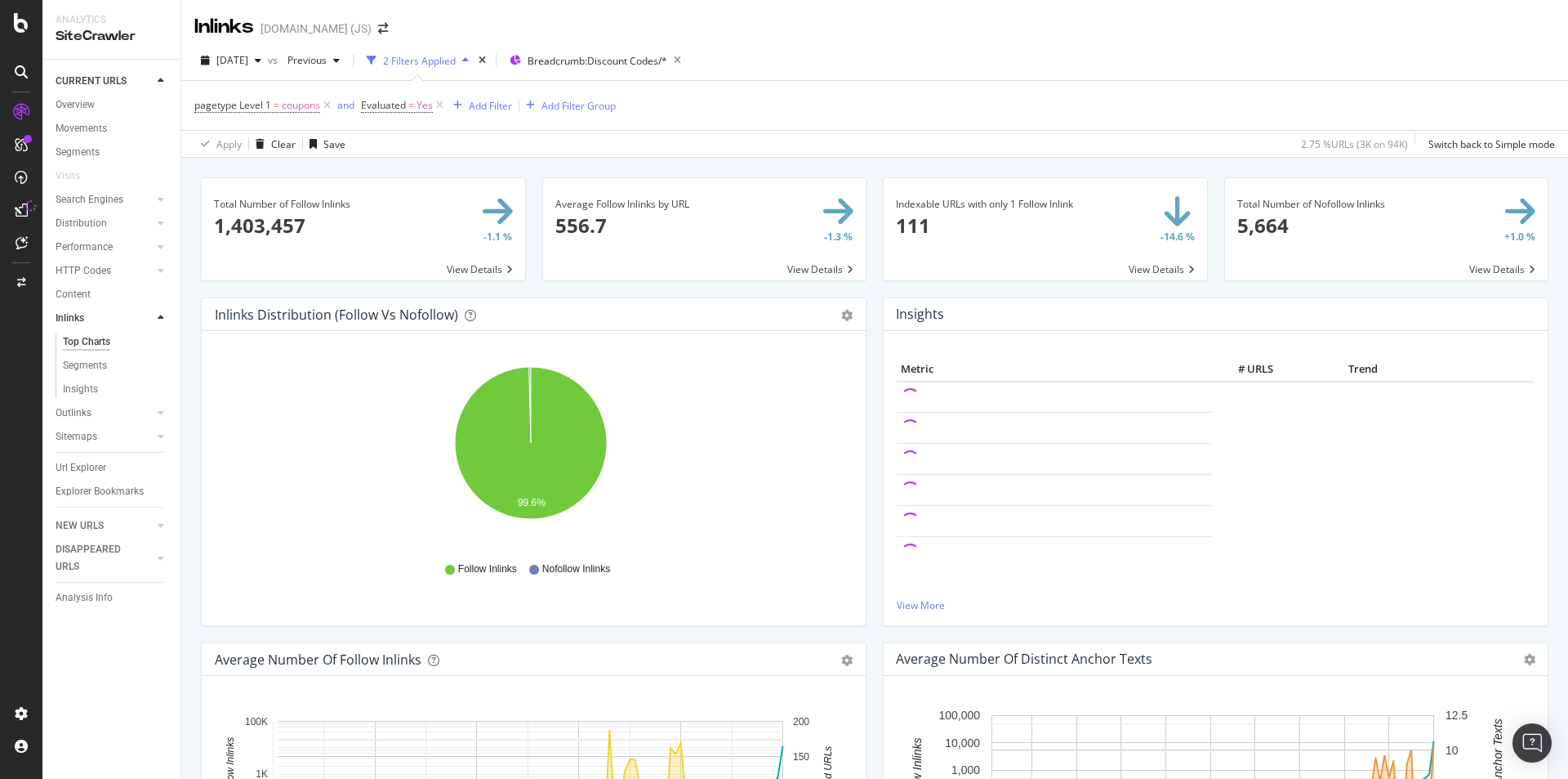
click at [932, 222] on span at bounding box center [1044, 229] width 323 height 102
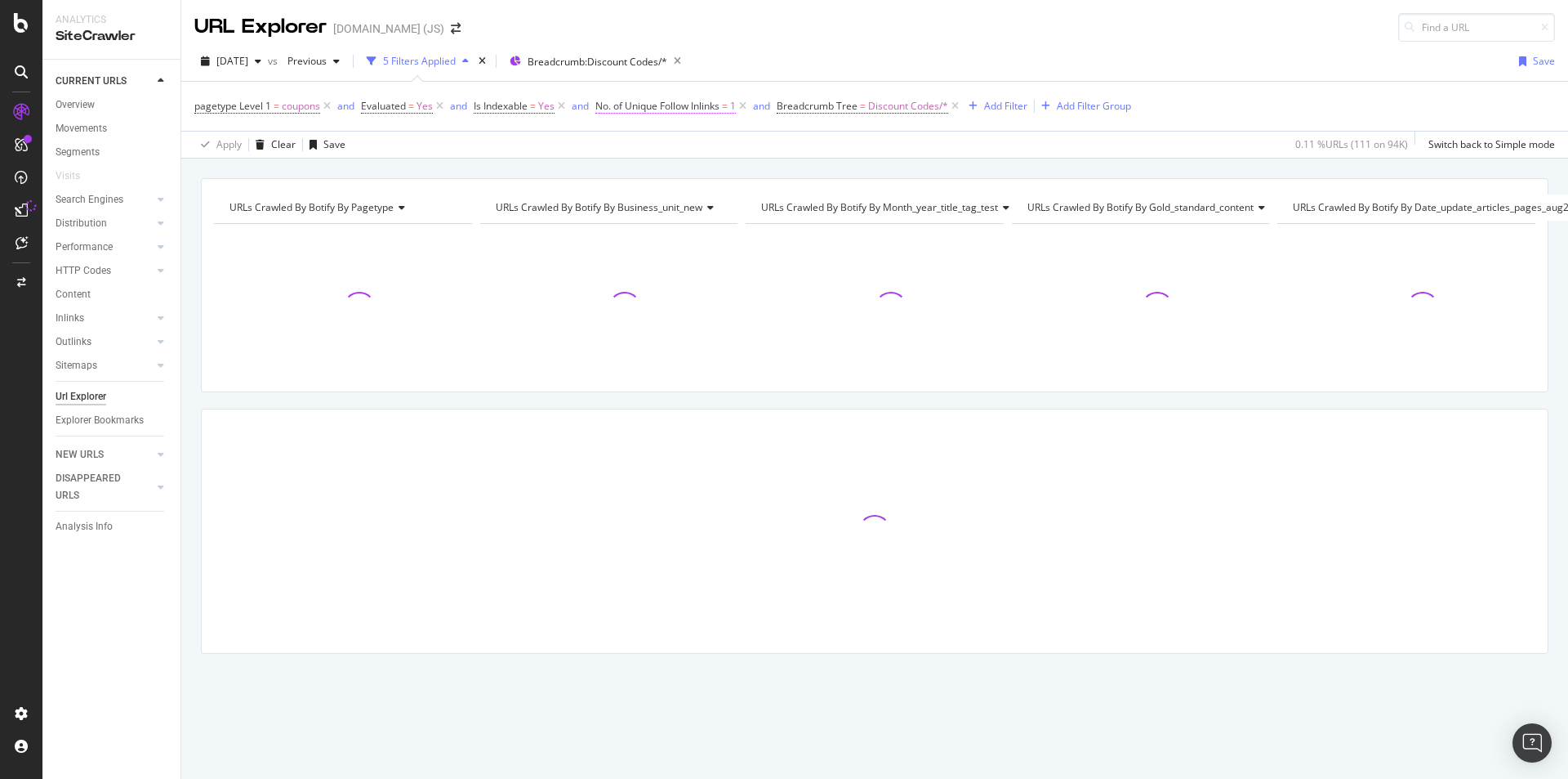
click at [674, 102] on span "No. of Unique Follow Inlinks" at bounding box center [657, 106] width 124 height 14
click at [642, 195] on span "Equal to" at bounding box center [629, 196] width 37 height 14
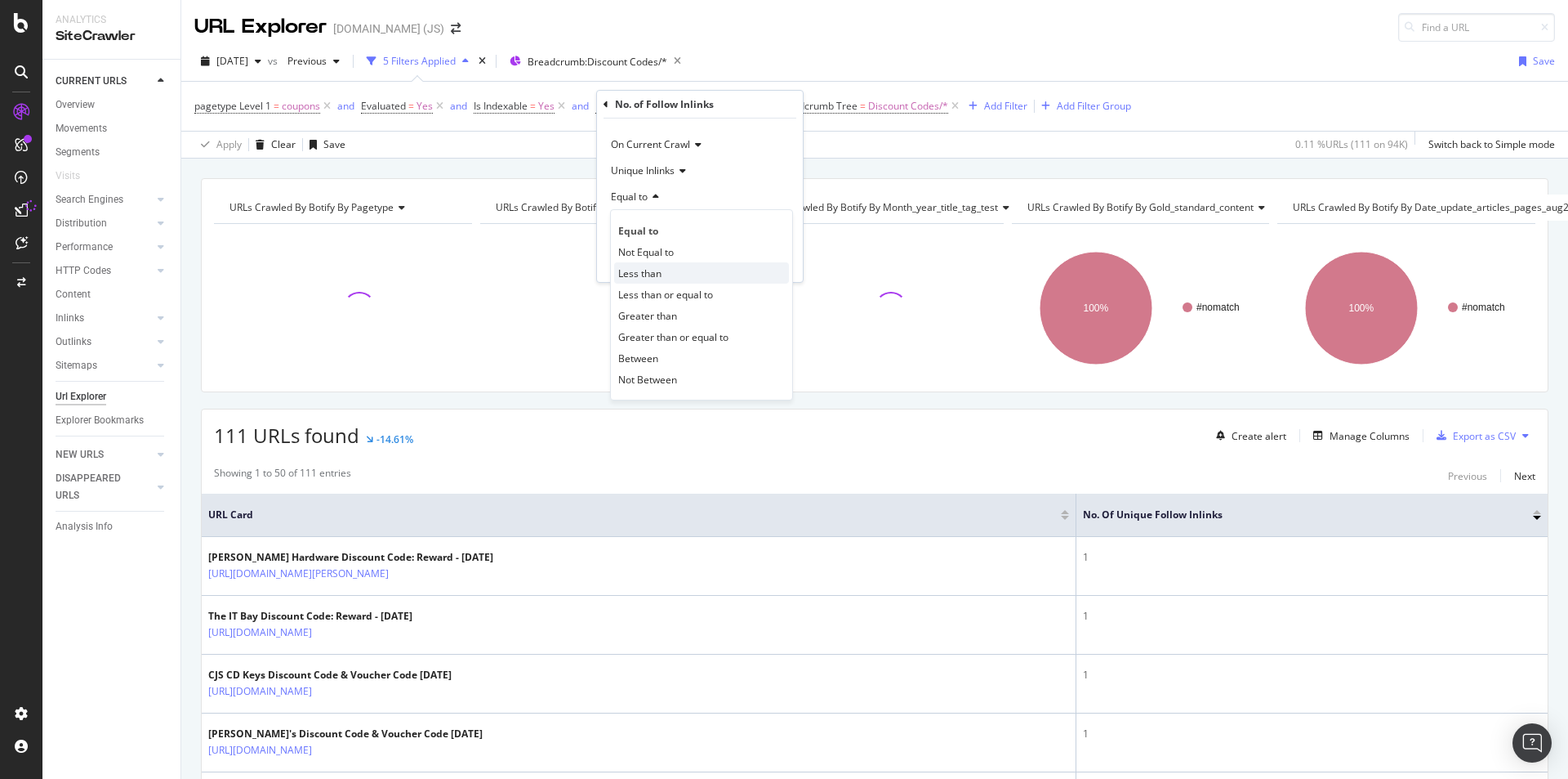
click at [655, 270] on span "Less than" at bounding box center [640, 274] width 43 height 14
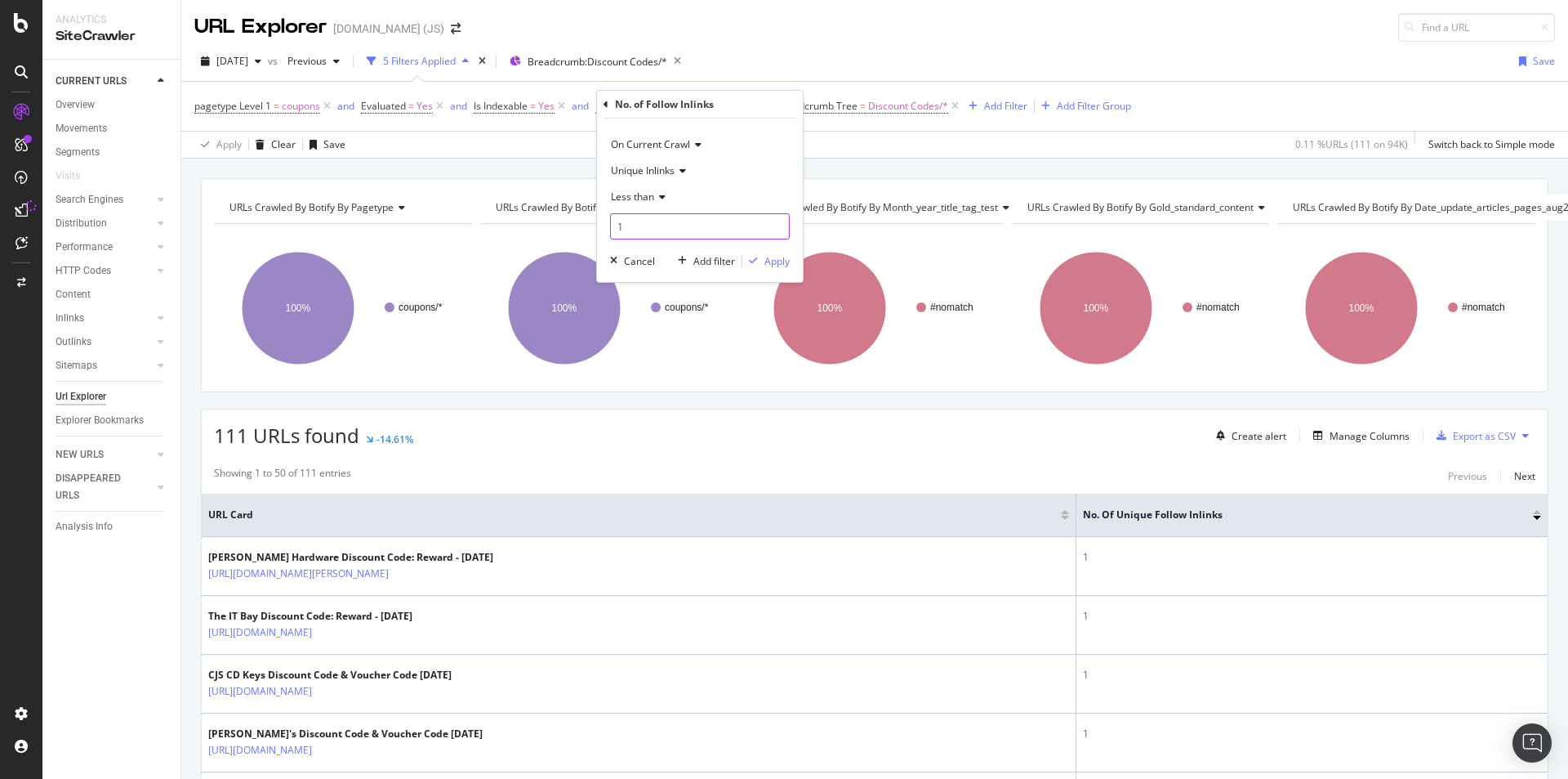
click at [655, 236] on input "1" at bounding box center [699, 226] width 180 height 26
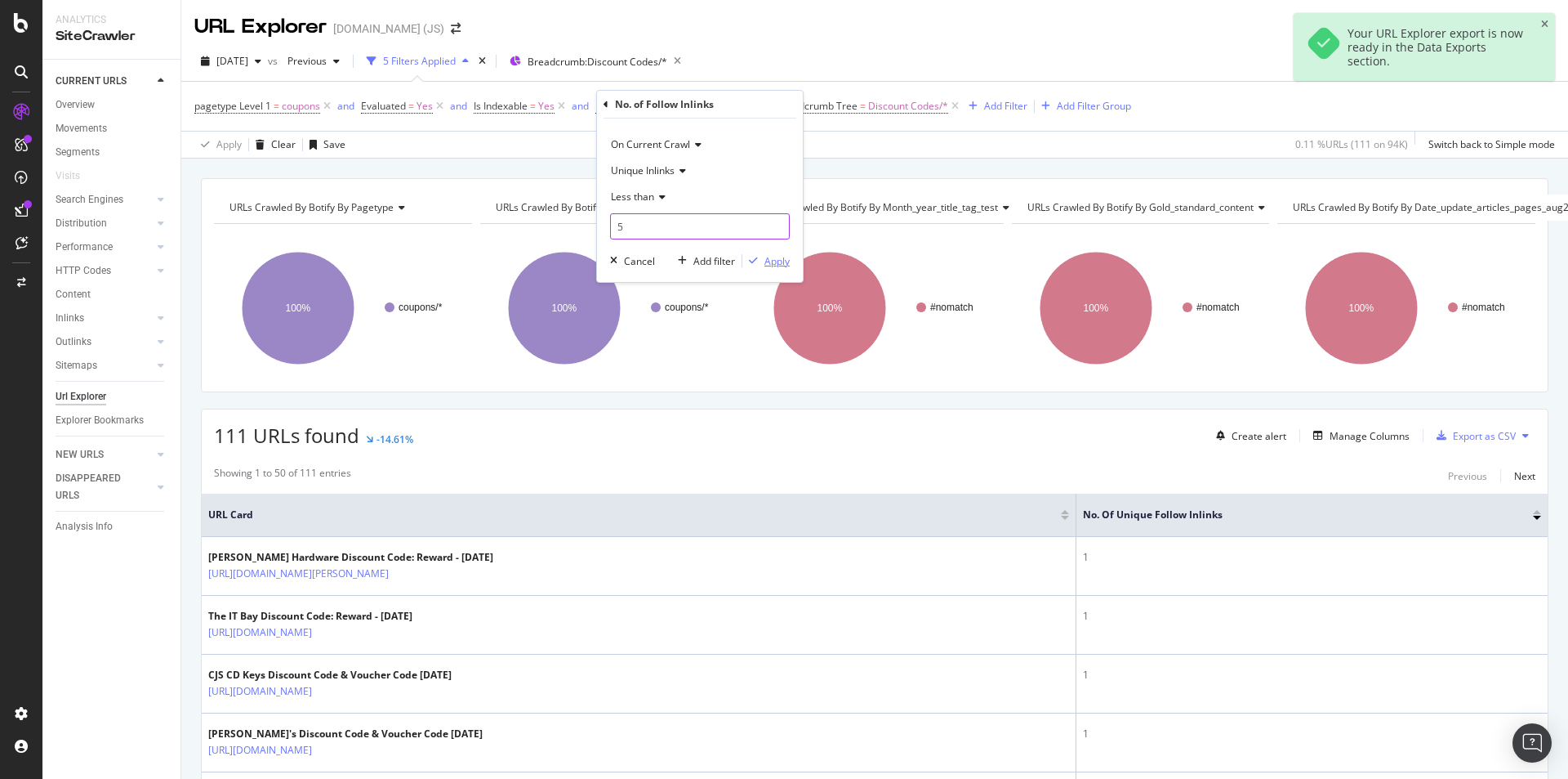
type input "5"
click at [764, 267] on div "Apply" at bounding box center [777, 261] width 25 height 14
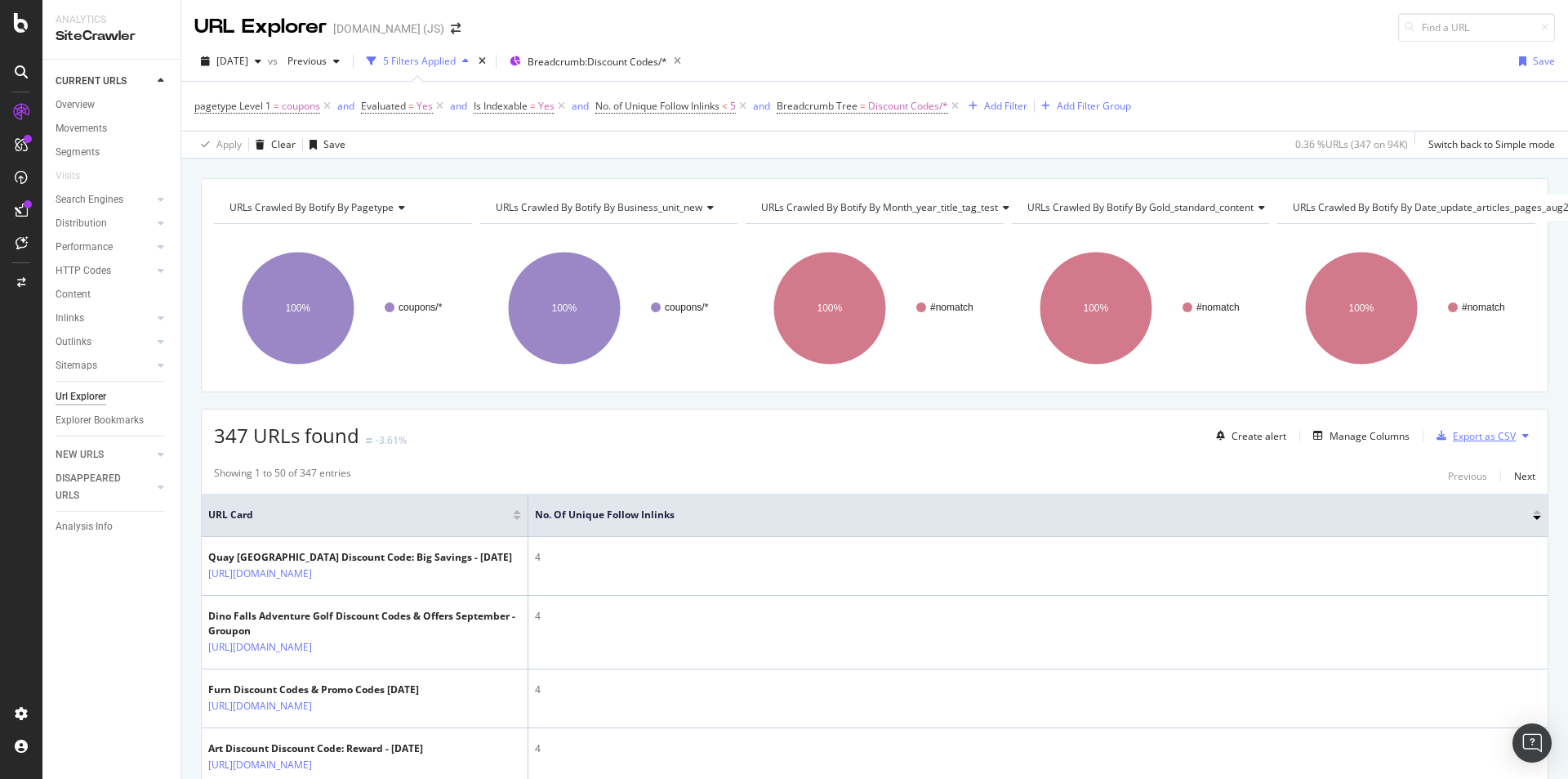
click at [1470, 445] on div "Export as CSV" at bounding box center [1473, 435] width 86 height 24
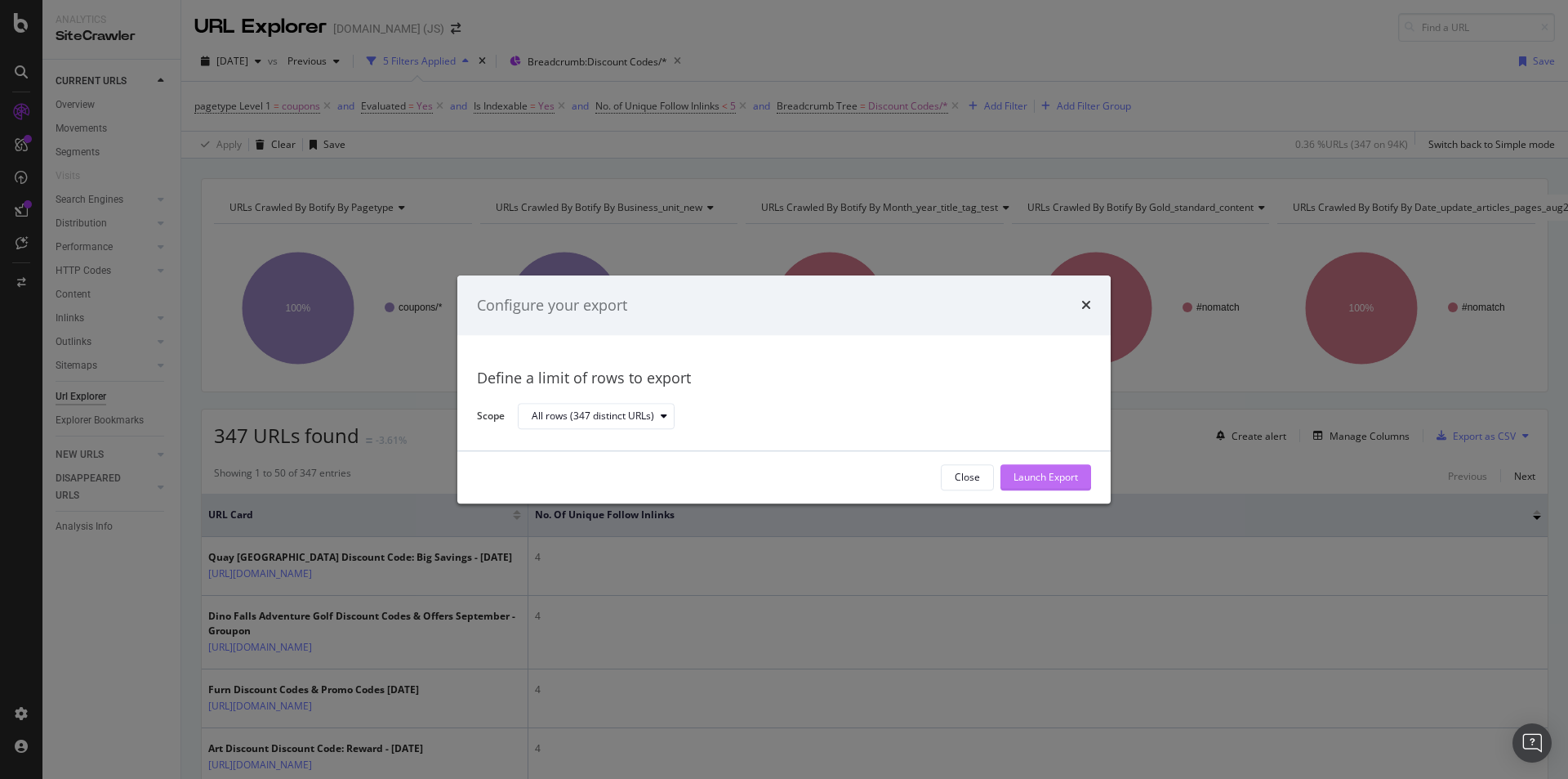
click at [1040, 475] on div "Launch Export" at bounding box center [1045, 477] width 64 height 14
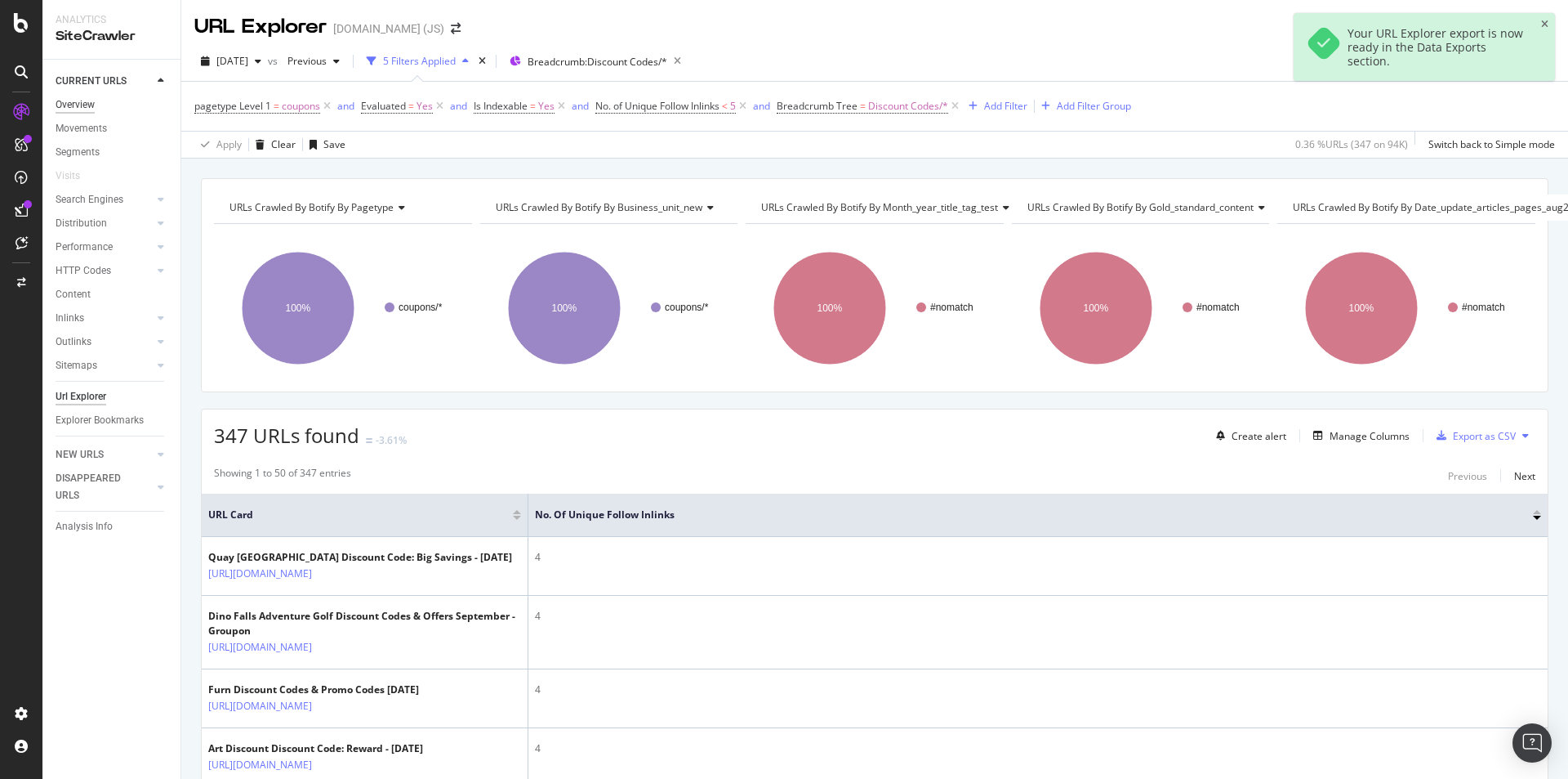
click at [88, 106] on div "Overview" at bounding box center [75, 106] width 39 height 18
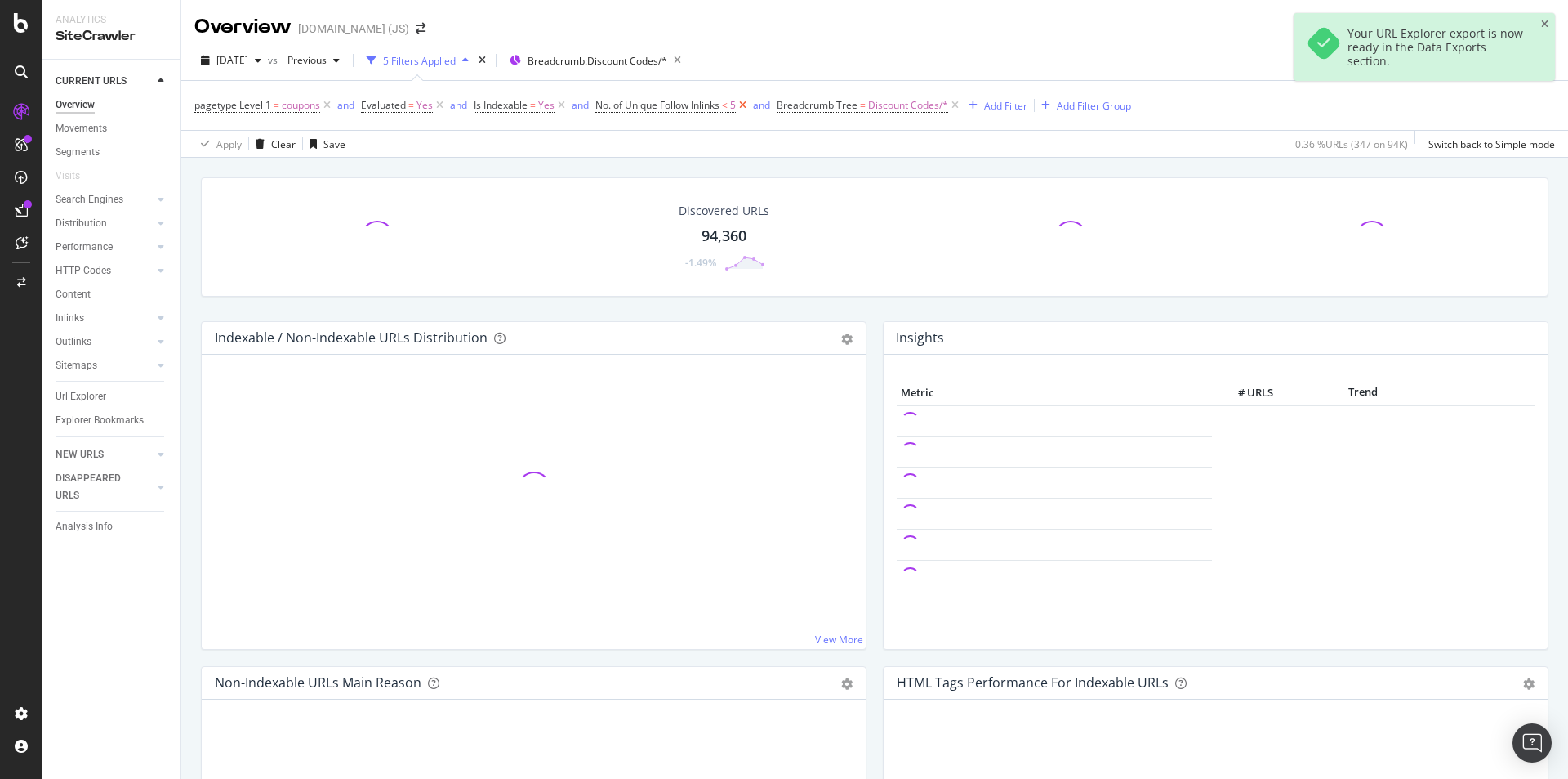
click at [748, 107] on icon at bounding box center [742, 105] width 14 height 17
click at [565, 104] on icon at bounding box center [562, 105] width 14 height 17
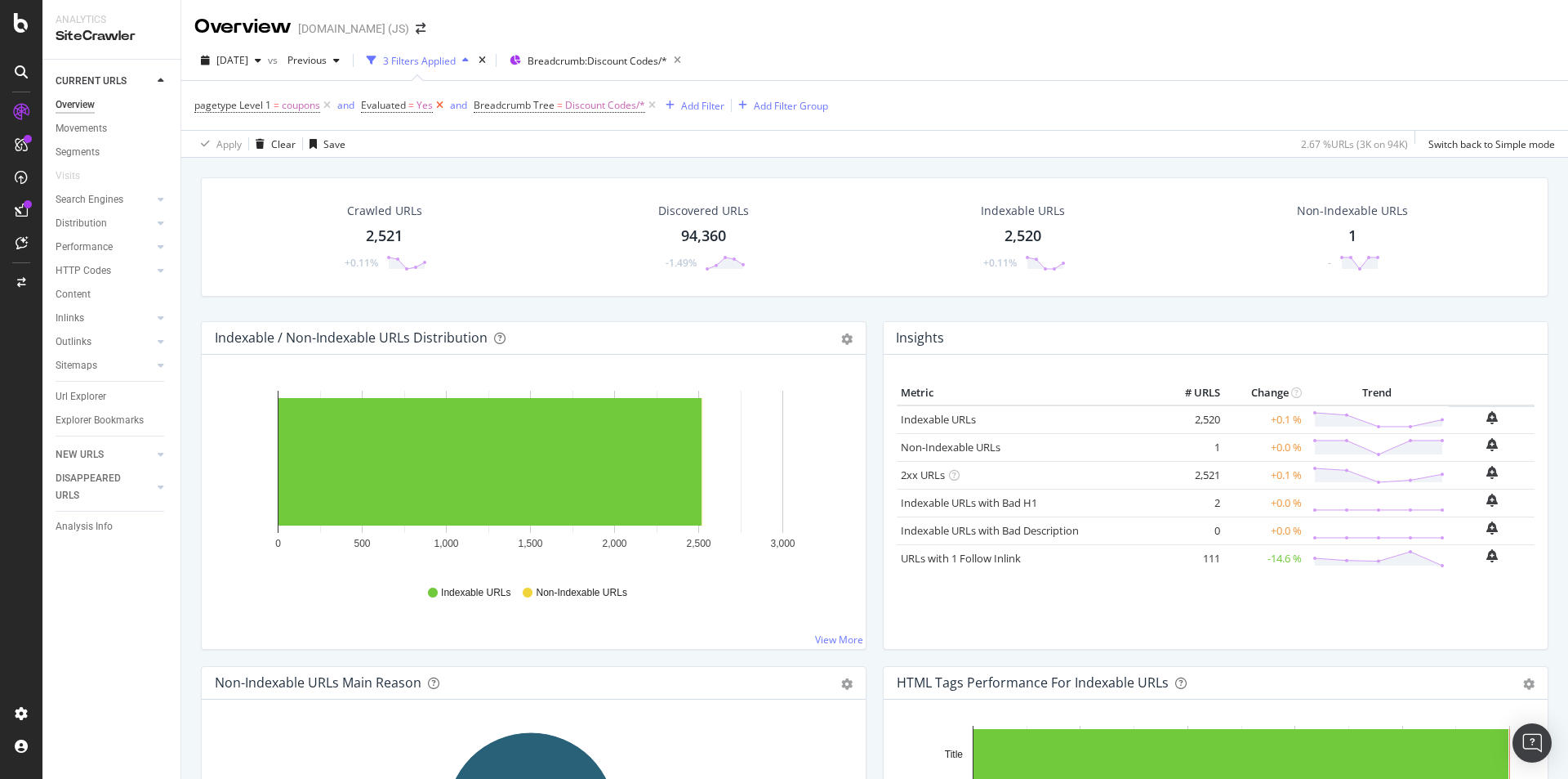
click at [436, 104] on icon at bounding box center [440, 105] width 14 height 17
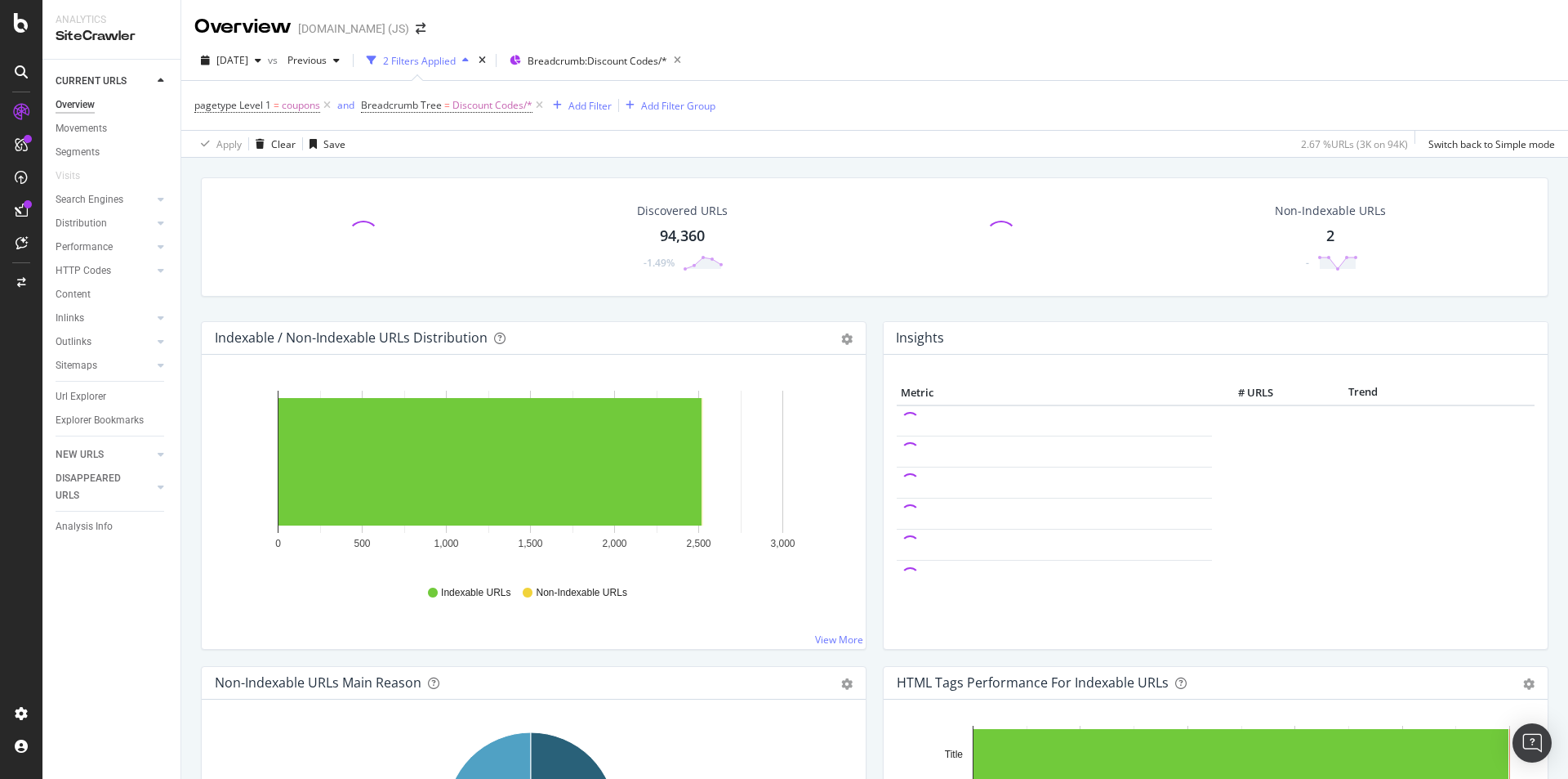
click at [1316, 230] on div "Non-Indexable URLs 2 -" at bounding box center [1330, 237] width 144 height 85
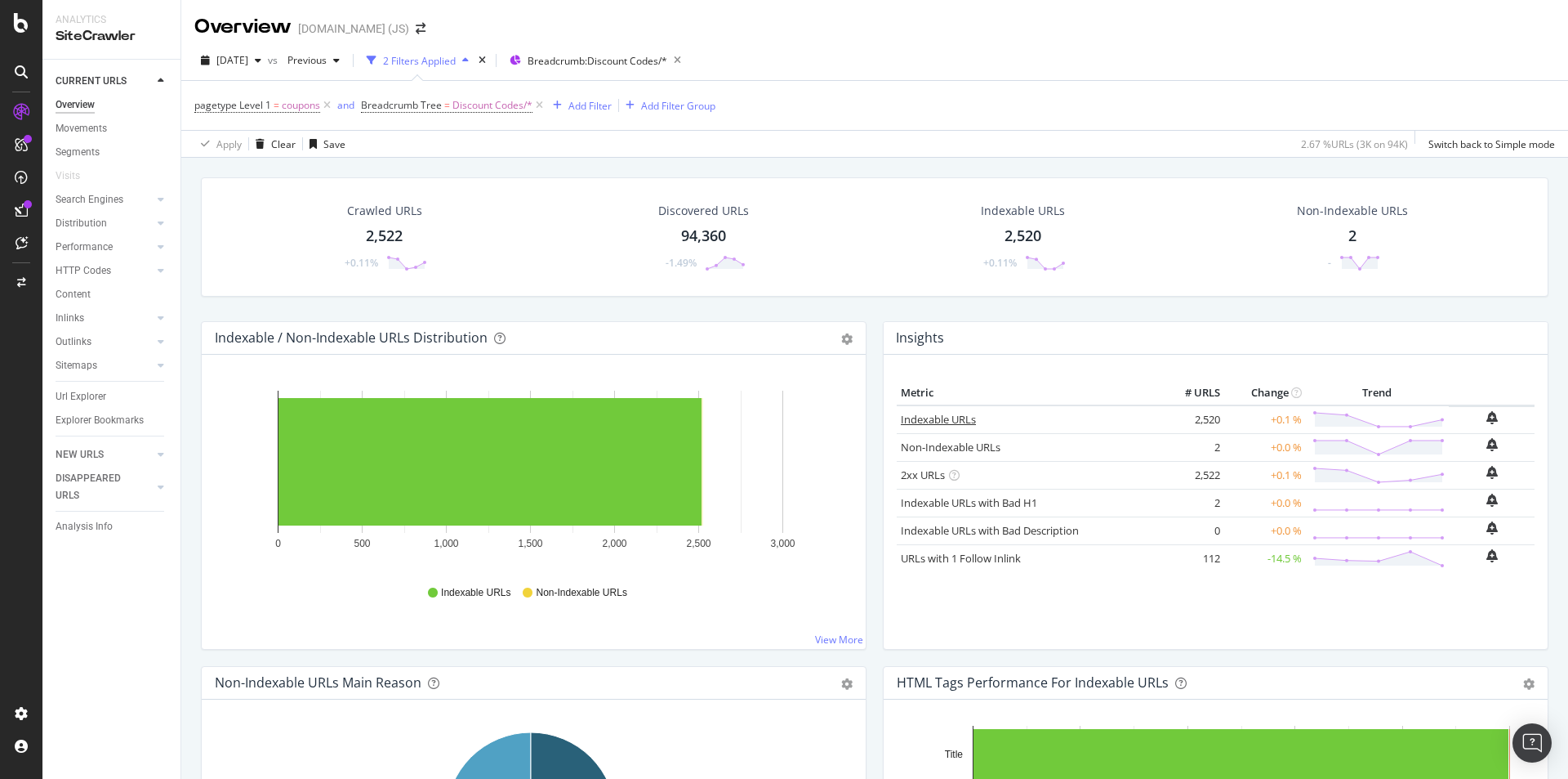
click at [936, 423] on link "Indexable URLs" at bounding box center [938, 418] width 75 height 15
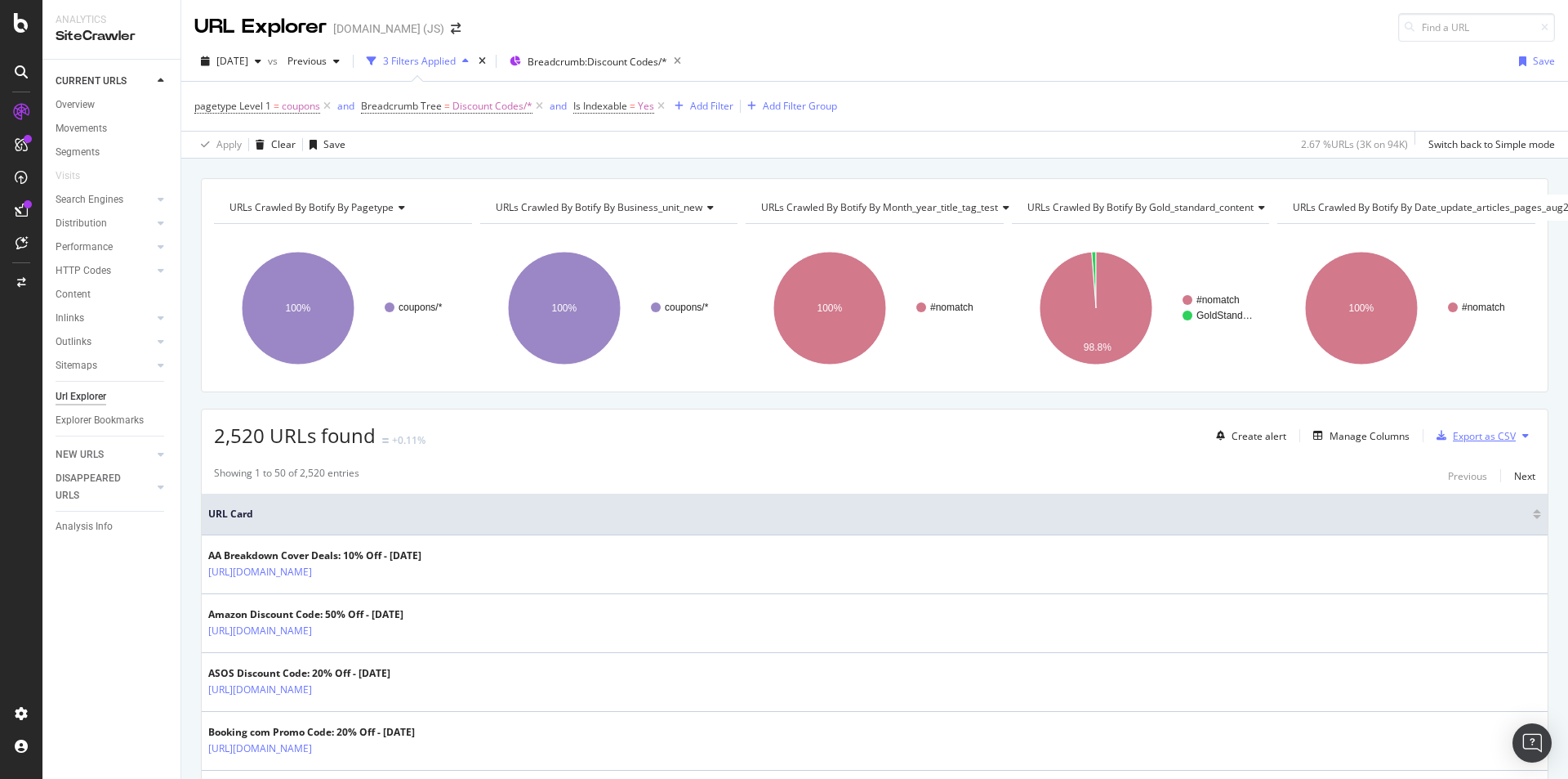
click at [1461, 437] on div "Export as CSV" at bounding box center [1484, 436] width 63 height 14
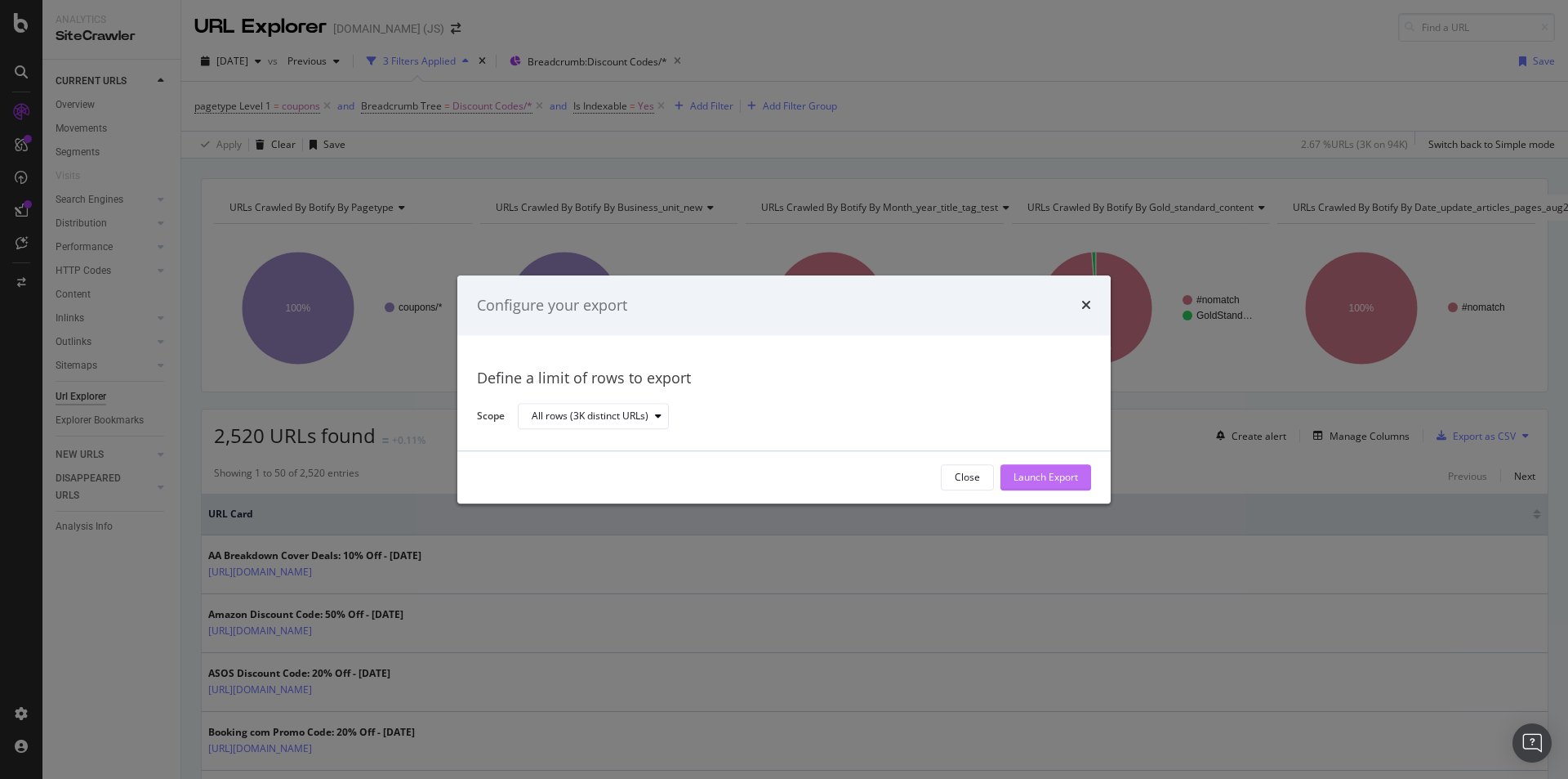
click at [1061, 484] on div "Launch Export" at bounding box center [1045, 477] width 64 height 14
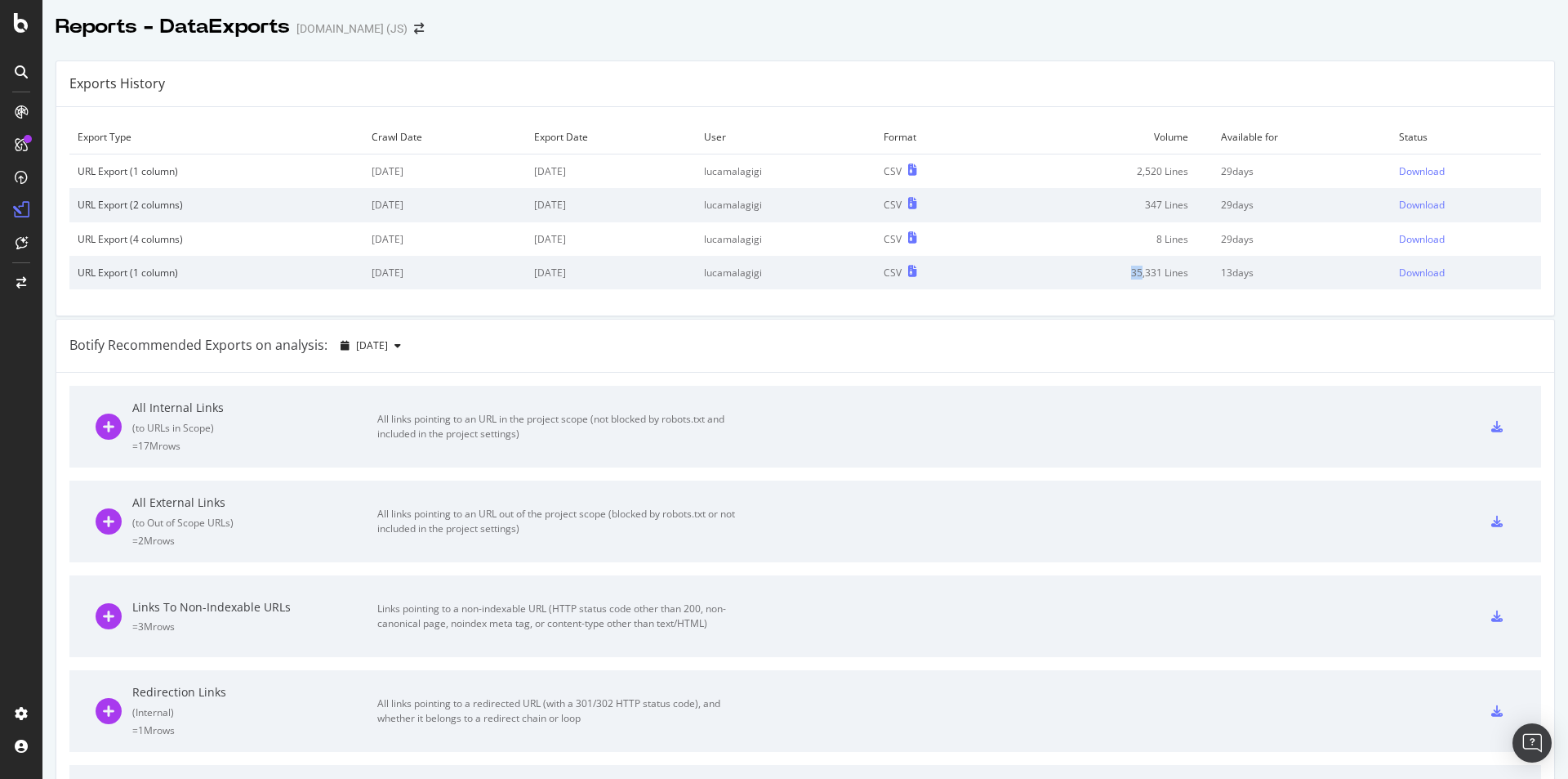
drag, startPoint x: 1138, startPoint y: 275, endPoint x: 1123, endPoint y: 275, distance: 15.0
click at [1123, 275] on td "35,331 Lines" at bounding box center [1104, 273] width 217 height 33
click at [1409, 238] on div "Download" at bounding box center [1421, 238] width 46 height 14
click at [1404, 207] on div "Download" at bounding box center [1421, 204] width 46 height 14
click at [1399, 167] on div "Download" at bounding box center [1421, 171] width 46 height 14
